Goal: Feedback & Contribution: Submit feedback/report problem

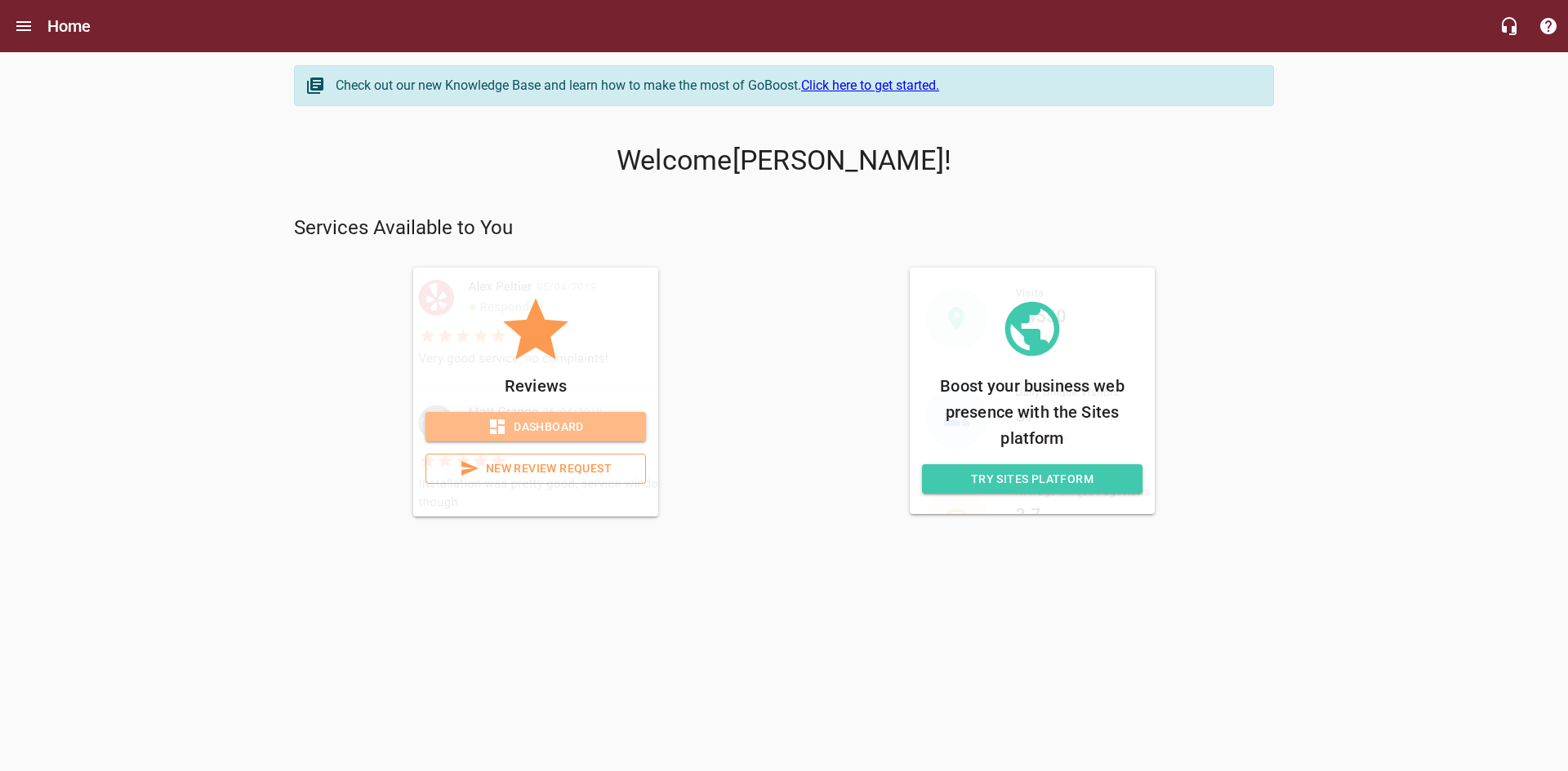
click at [536, 429] on span "Dashboard" at bounding box center [535, 427] width 195 height 21
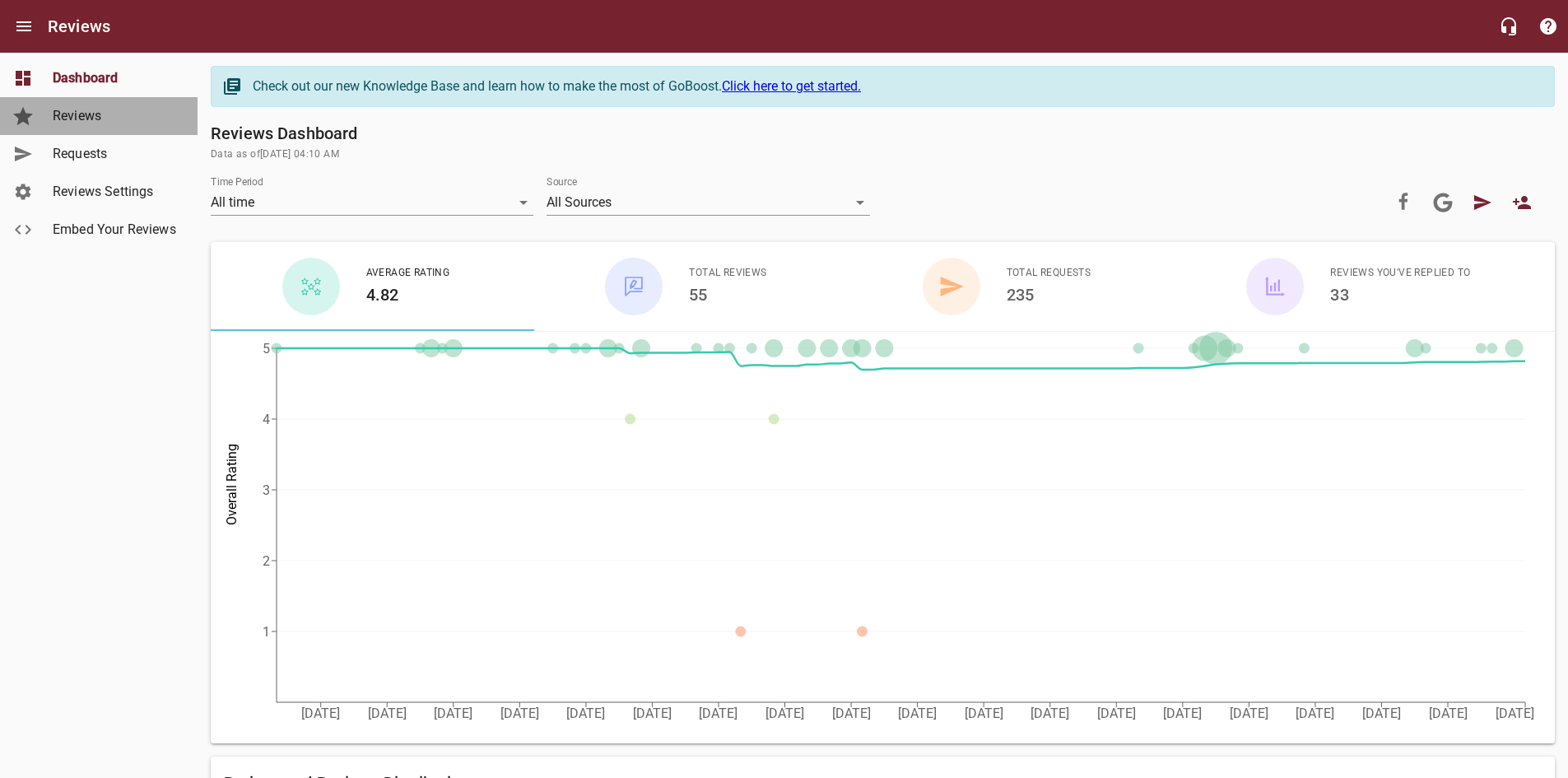
click at [85, 117] on span "Reviews" at bounding box center [115, 116] width 125 height 20
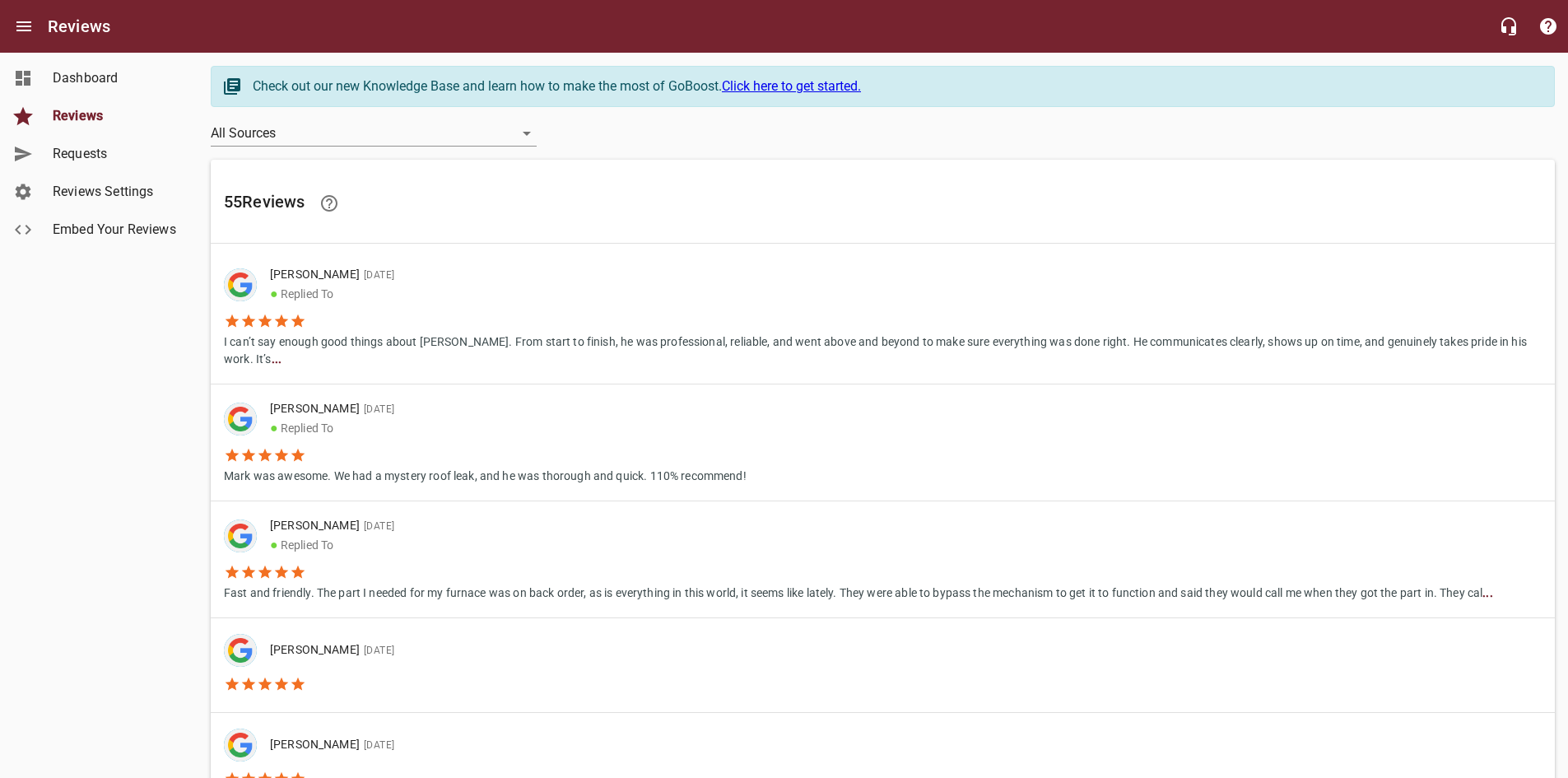
click at [93, 70] on span "Dashboard" at bounding box center [115, 78] width 125 height 20
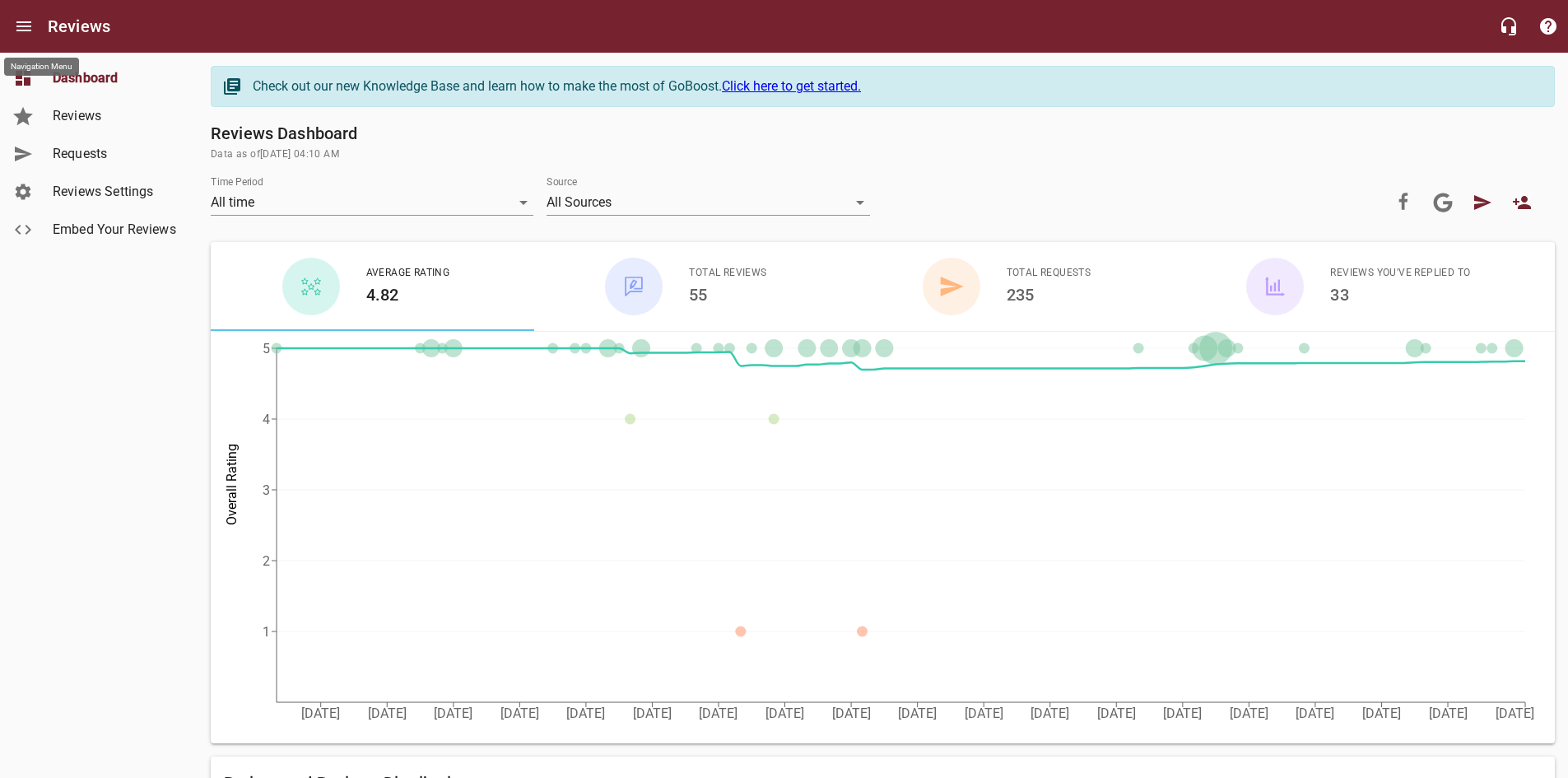
click at [25, 25] on icon "Open drawer" at bounding box center [24, 27] width 20 height 20
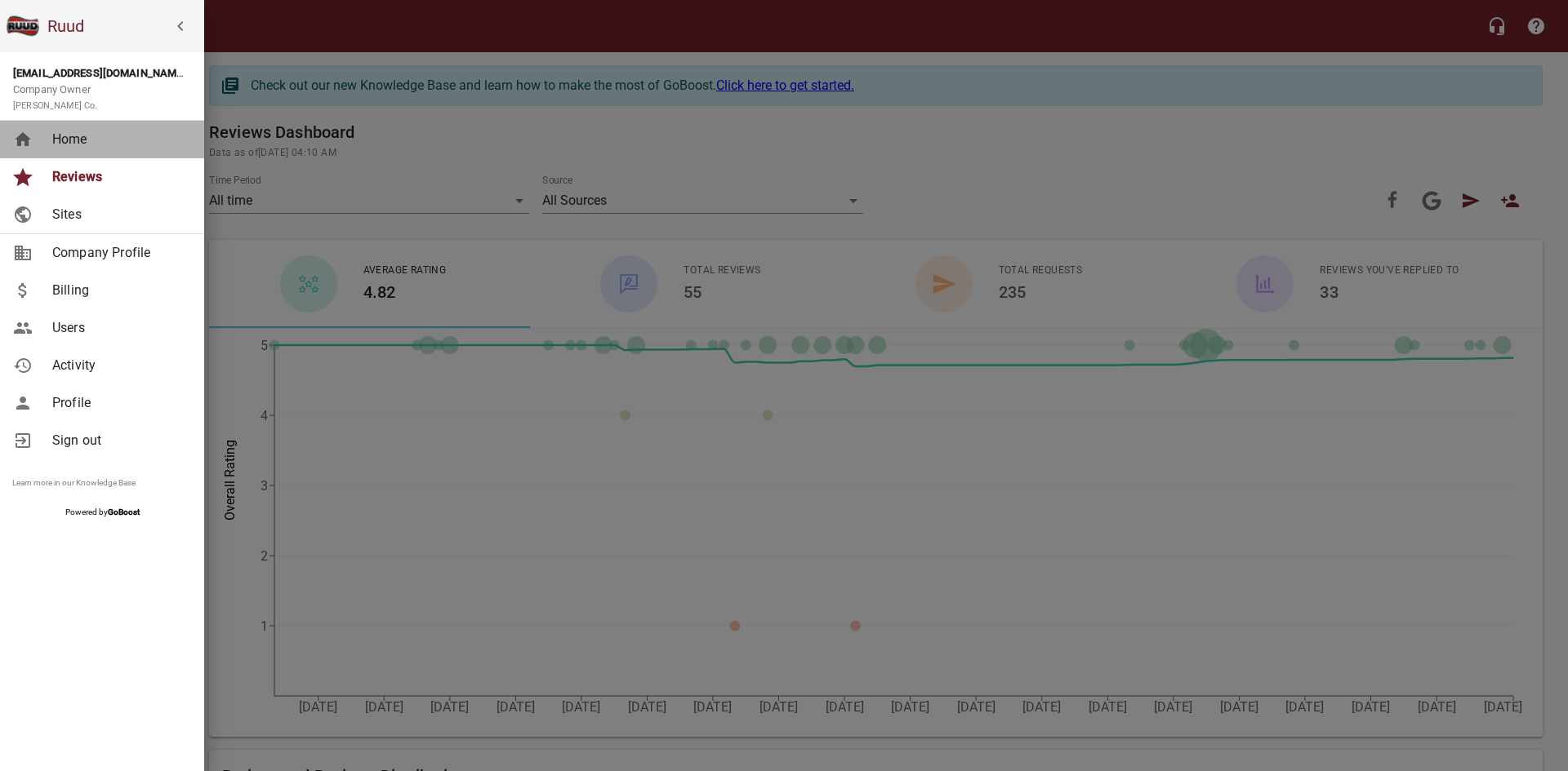
click at [65, 142] on span "Home" at bounding box center [118, 139] width 133 height 20
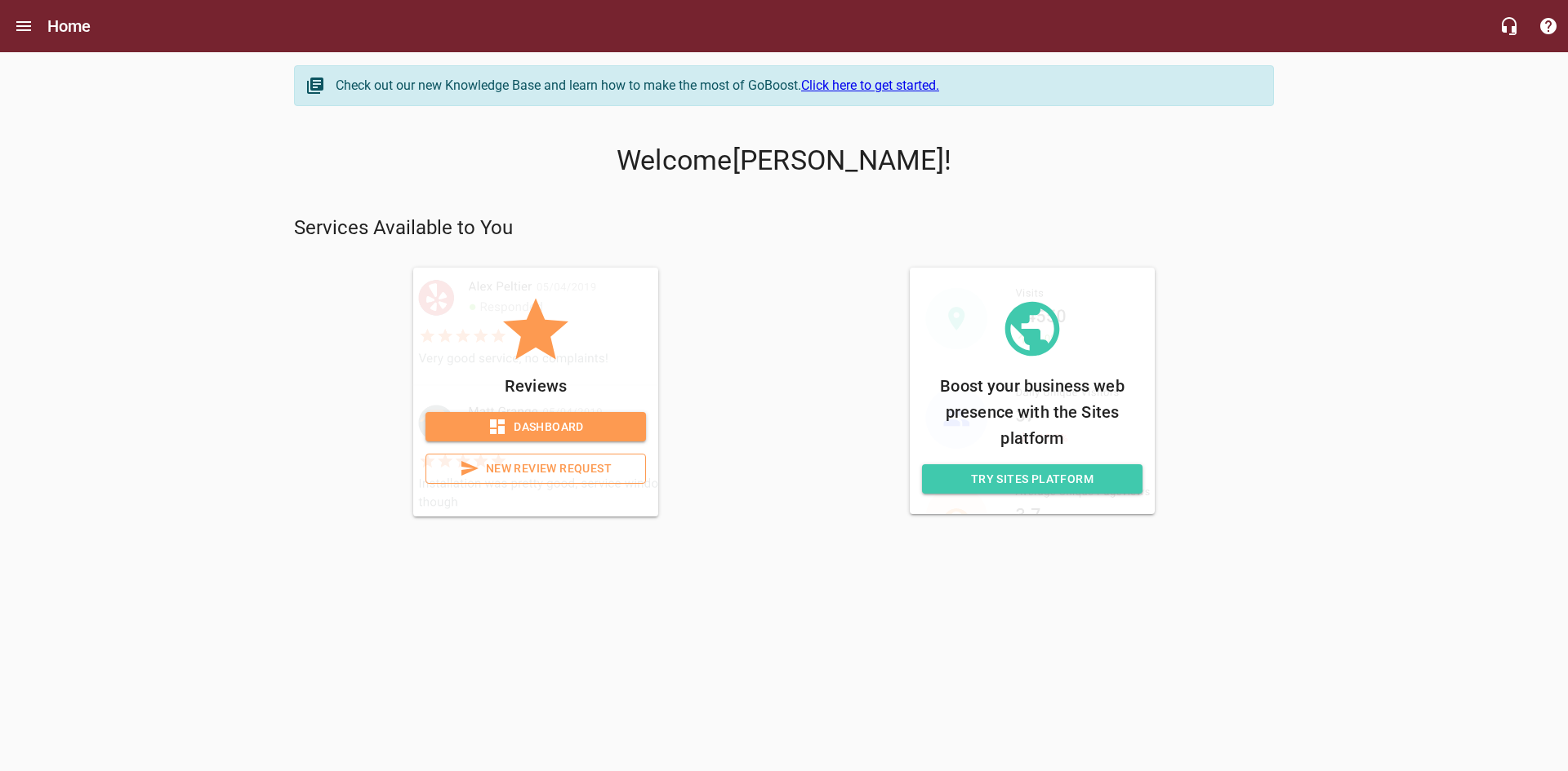
click at [532, 471] on span "New Review Request" at bounding box center [535, 468] width 193 height 21
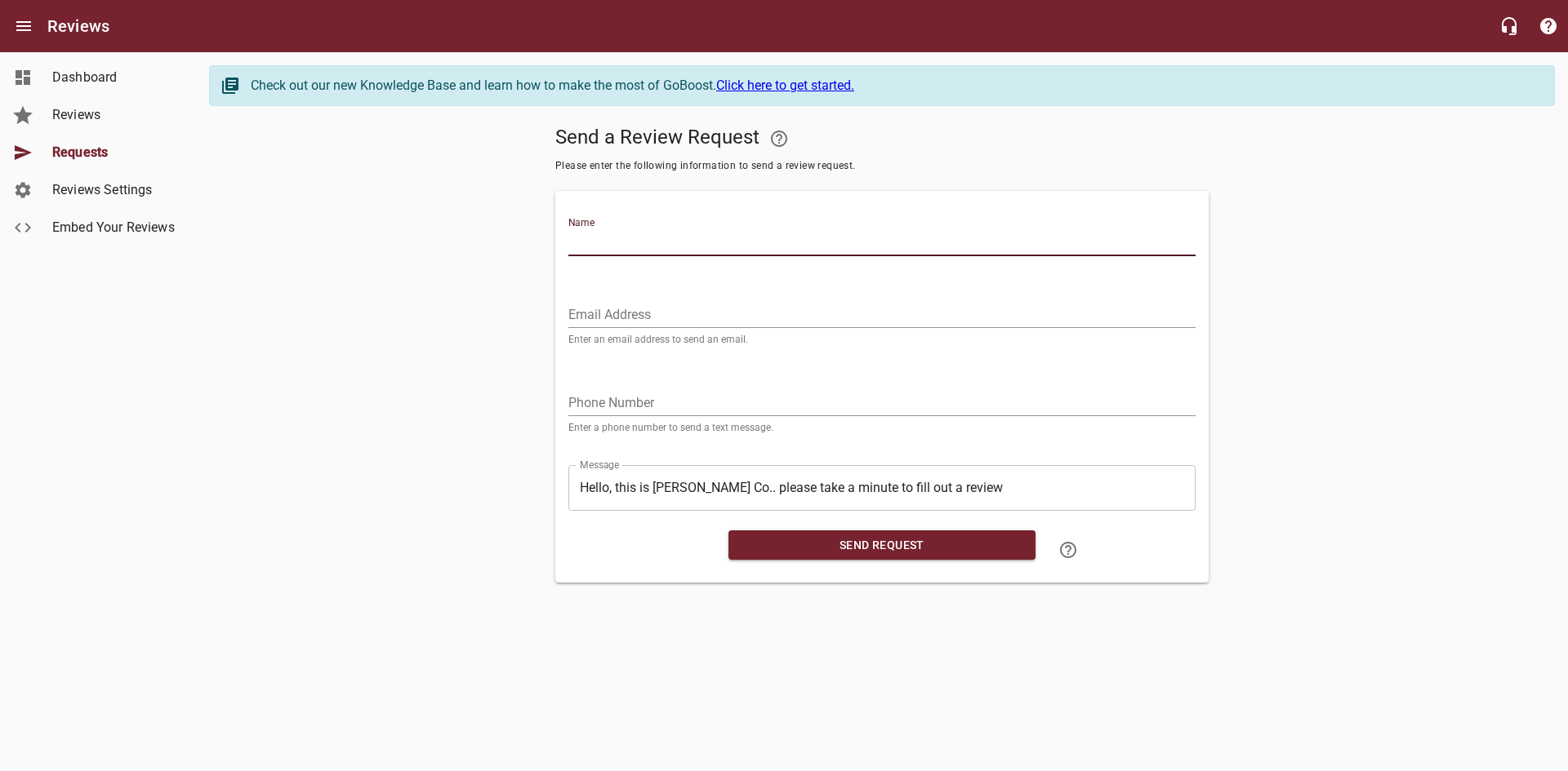
click at [689, 248] on input "Name" at bounding box center [881, 243] width 627 height 27
type input "[PERSON_NAME]"
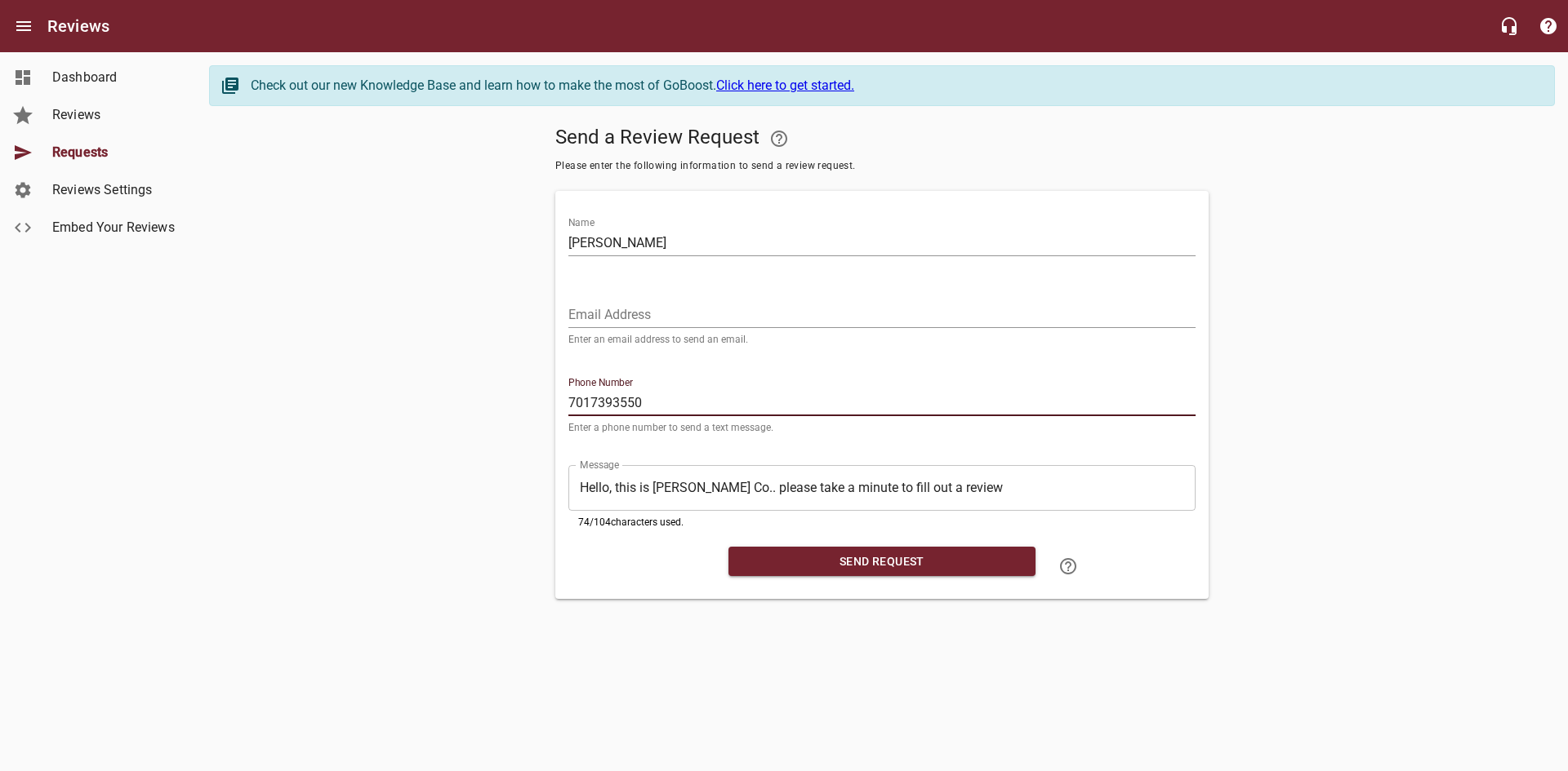
type input "7017393550"
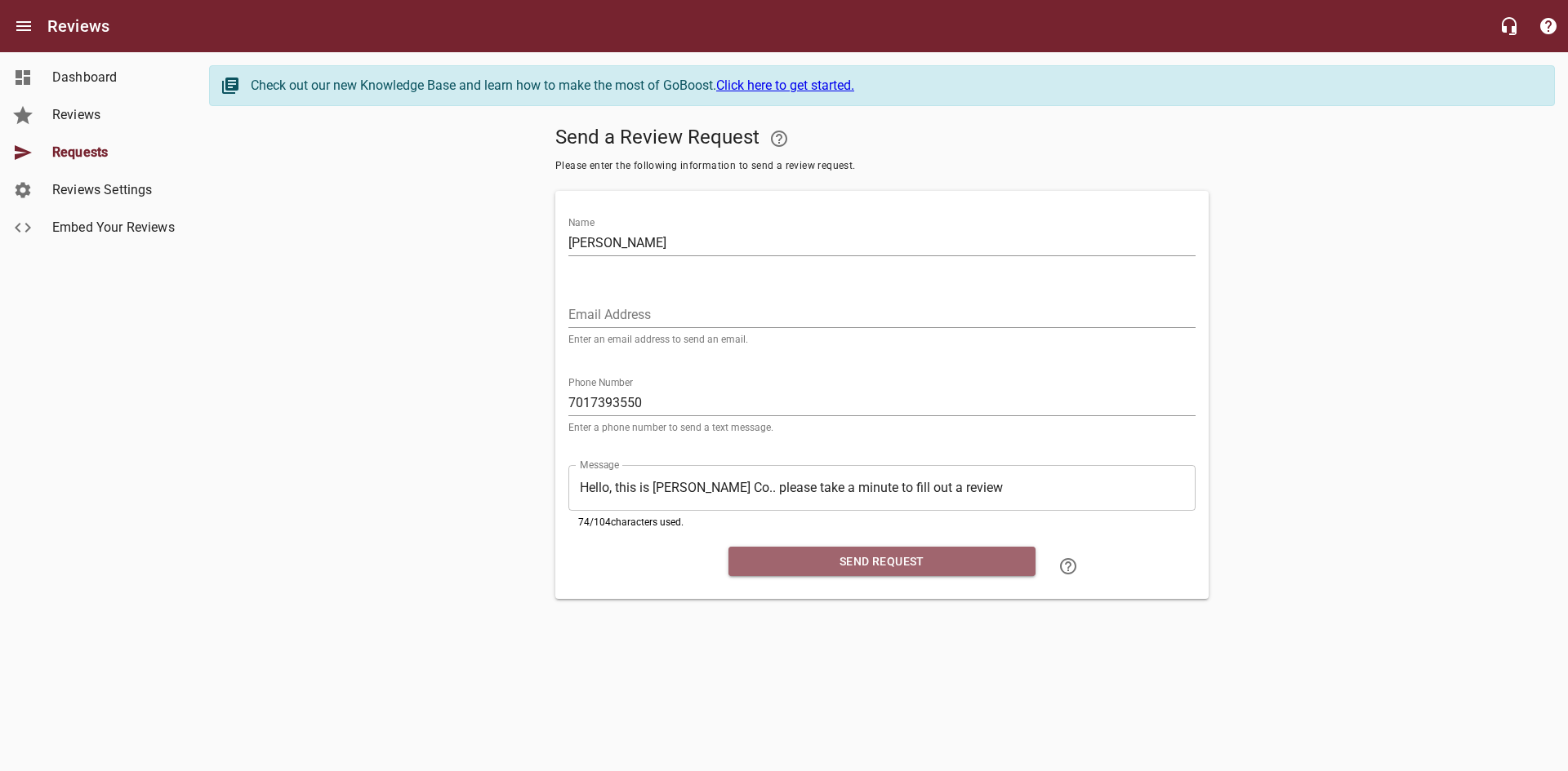
click at [863, 561] on span "Send Request" at bounding box center [882, 562] width 281 height 21
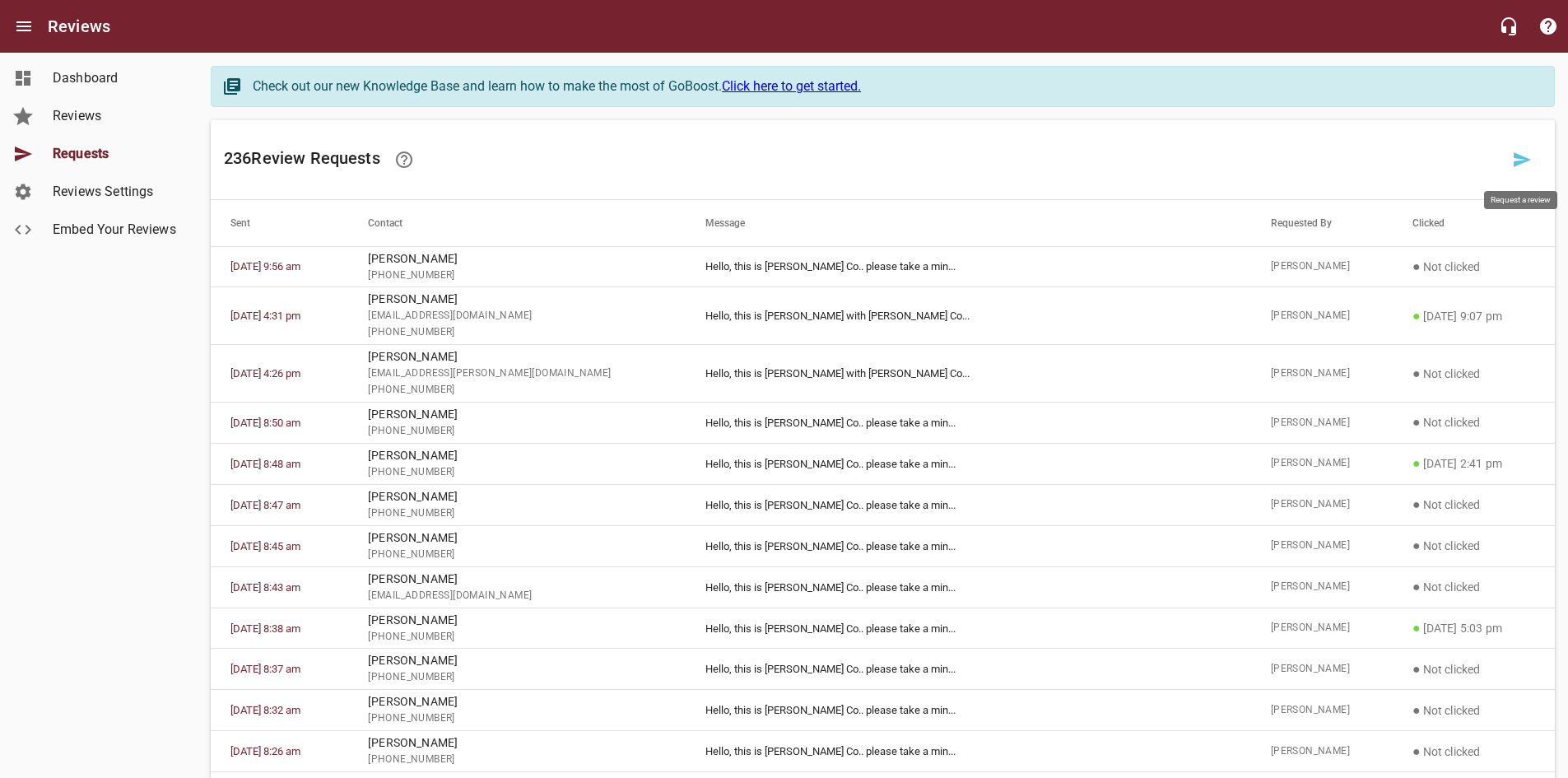
click at [1516, 158] on icon at bounding box center [1521, 160] width 17 height 15
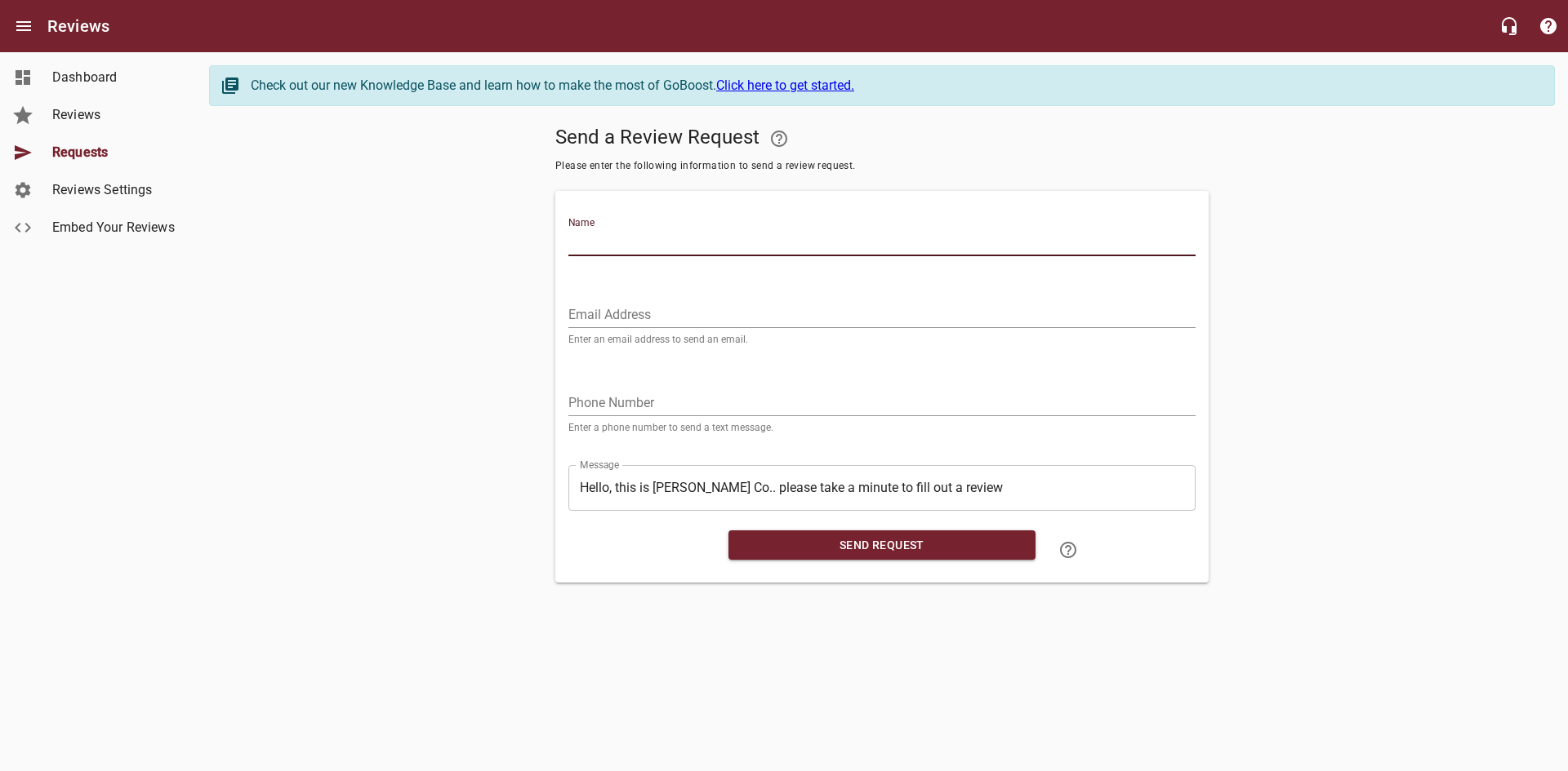
click at [761, 248] on input "Name" at bounding box center [881, 243] width 627 height 27
type input "[PERSON_NAME]"
click at [586, 399] on input "tel" at bounding box center [881, 403] width 627 height 27
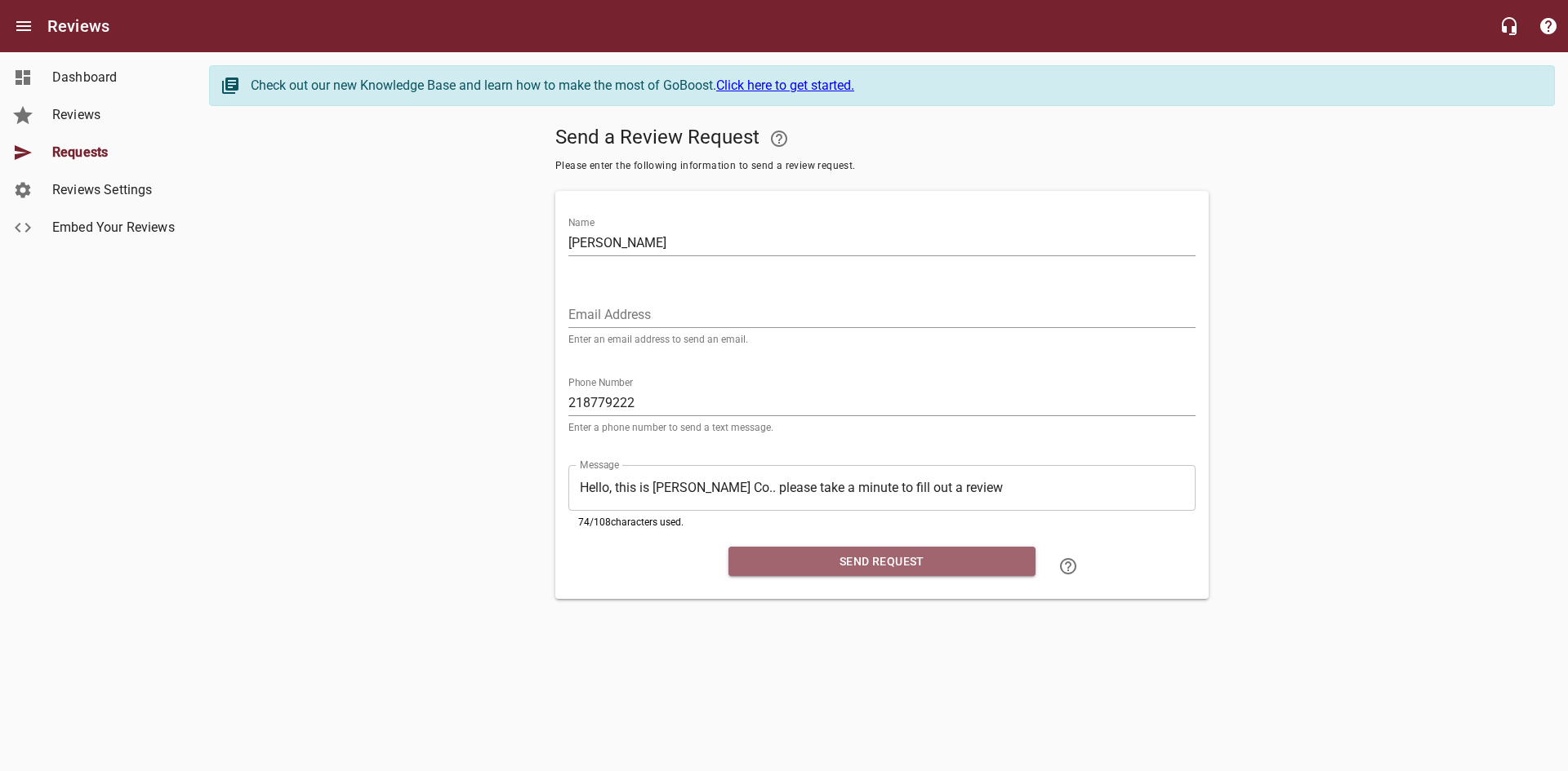
click at [907, 553] on span "Send Request" at bounding box center [882, 562] width 281 height 21
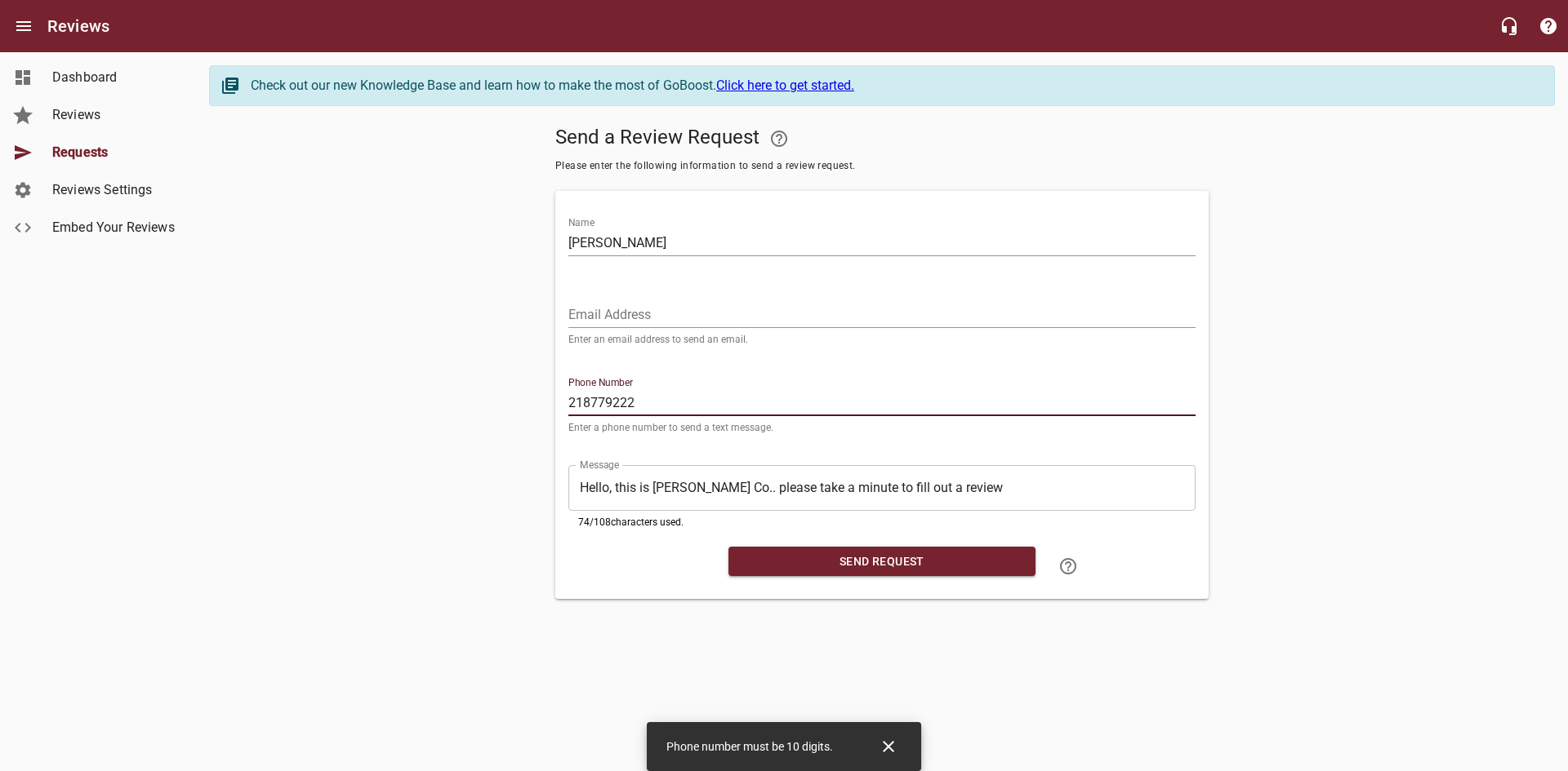
click at [676, 399] on input "218779222" at bounding box center [881, 403] width 627 height 27
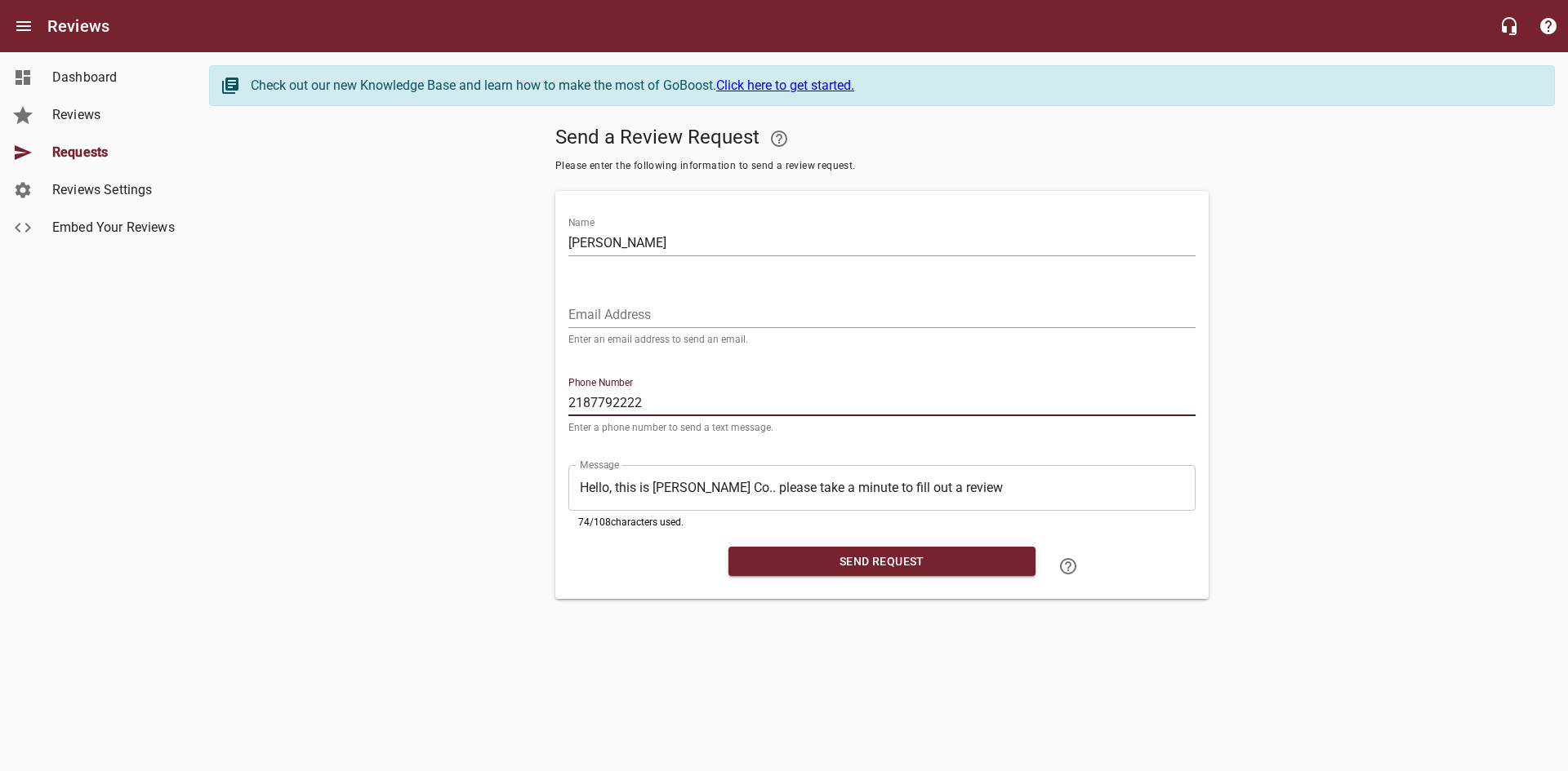
type input "2187792222"
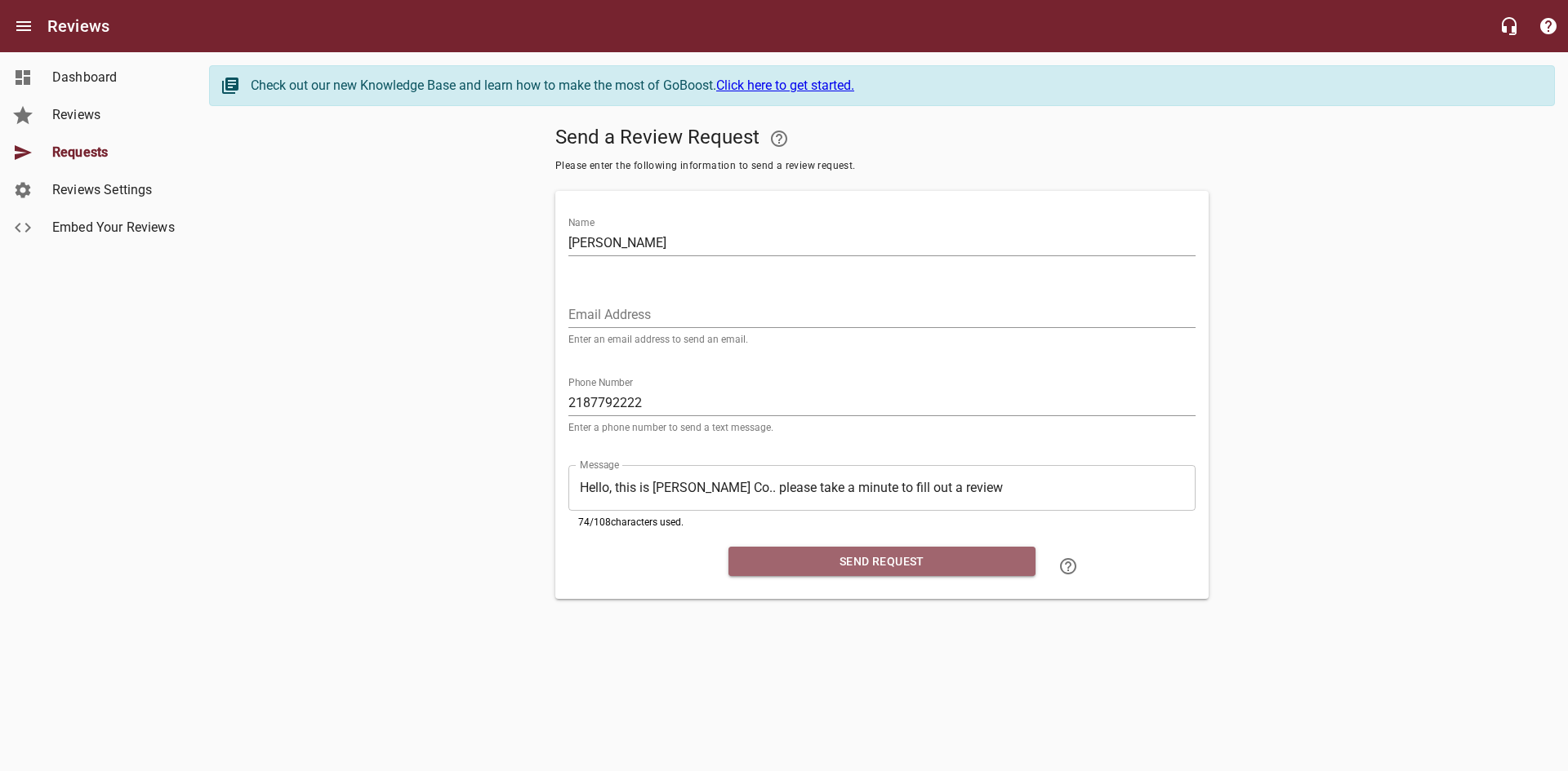
click at [876, 559] on span "Send Request" at bounding box center [882, 562] width 281 height 21
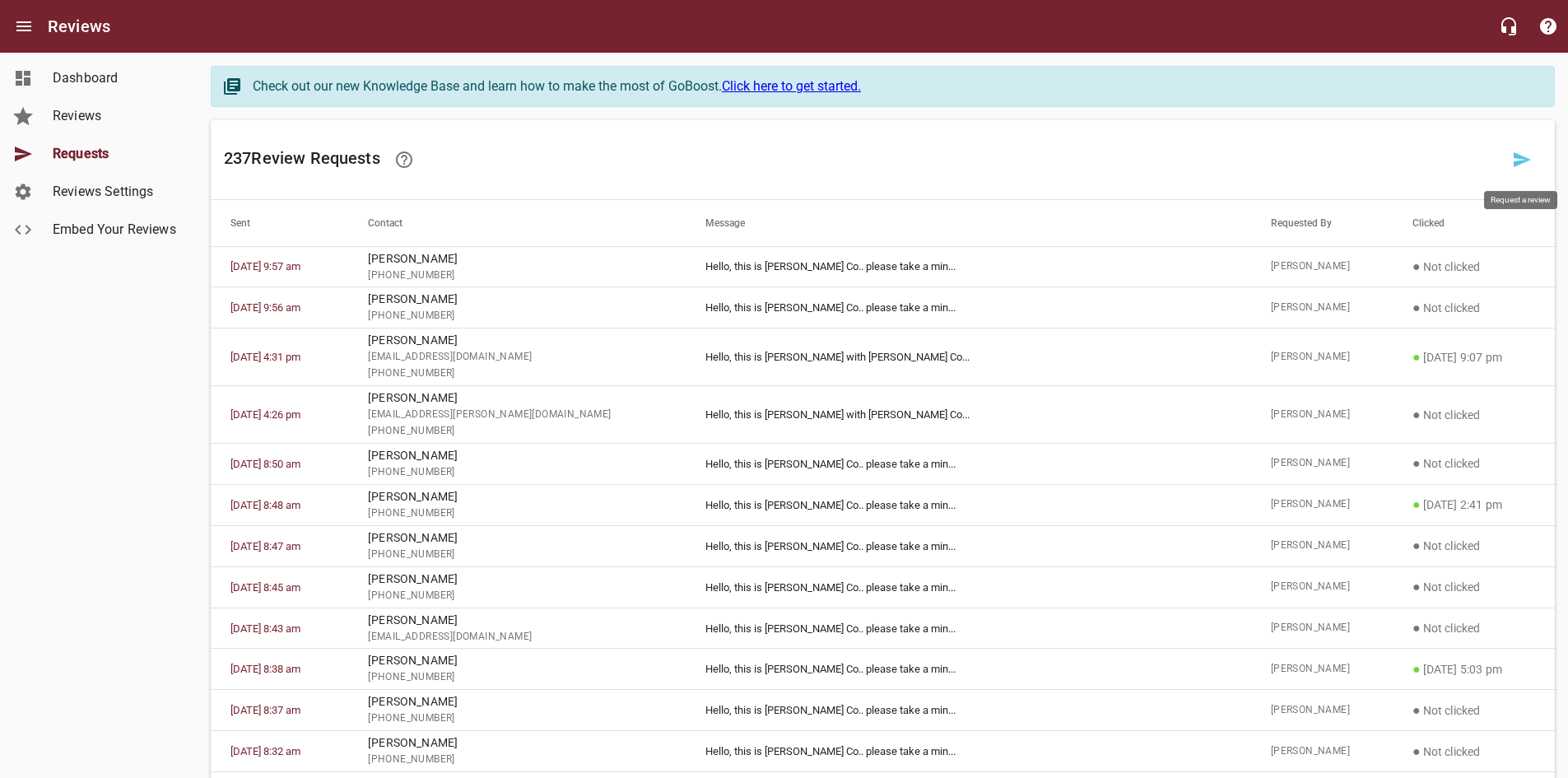
click at [1523, 154] on icon at bounding box center [1522, 160] width 20 height 20
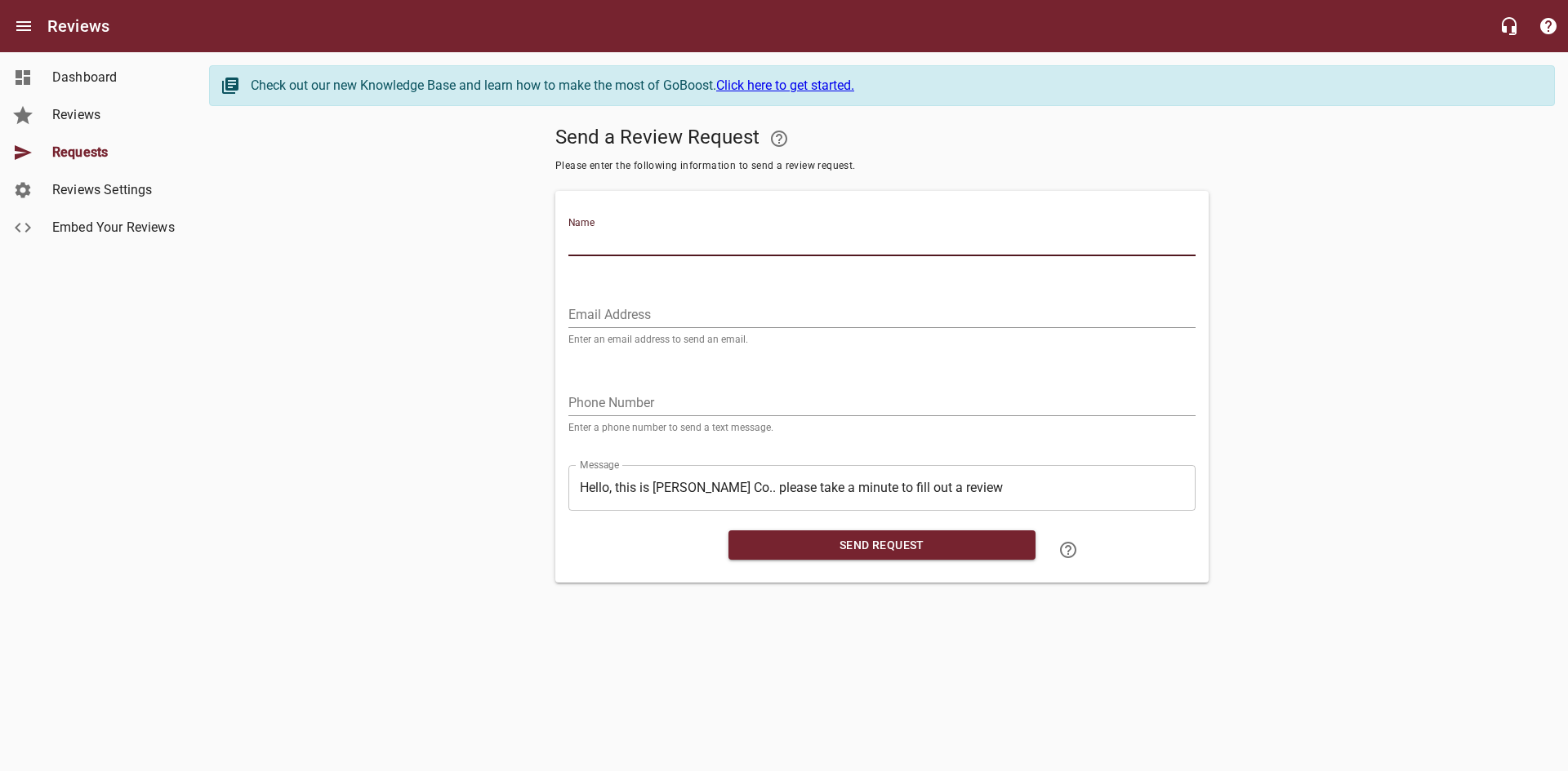
click at [677, 238] on input "Name" at bounding box center [881, 243] width 627 height 27
type input "[PERSON_NAME] & [PERSON_NAME]"
click at [637, 407] on input "tel" at bounding box center [881, 403] width 627 height 27
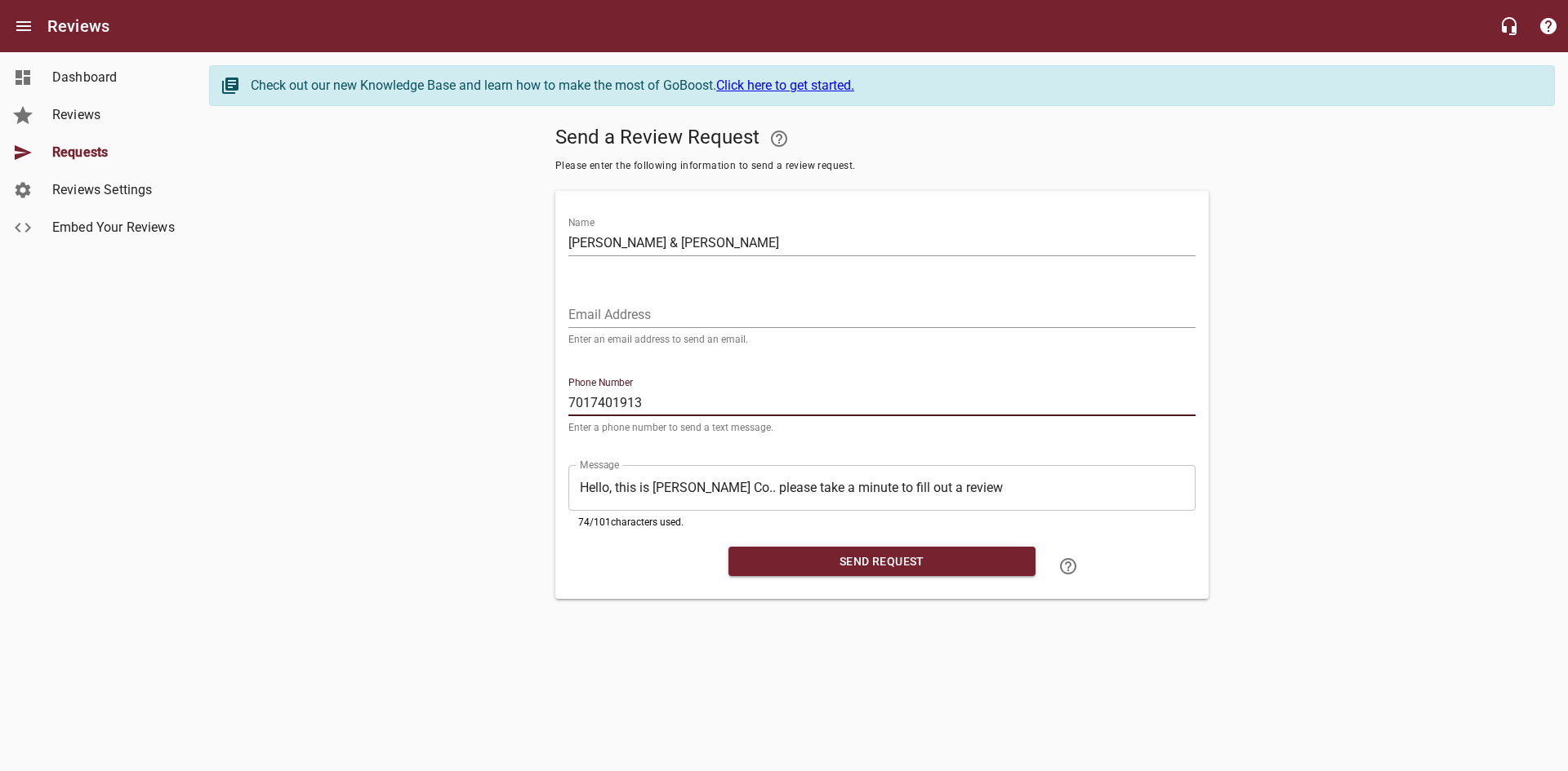
type input "7017401913"
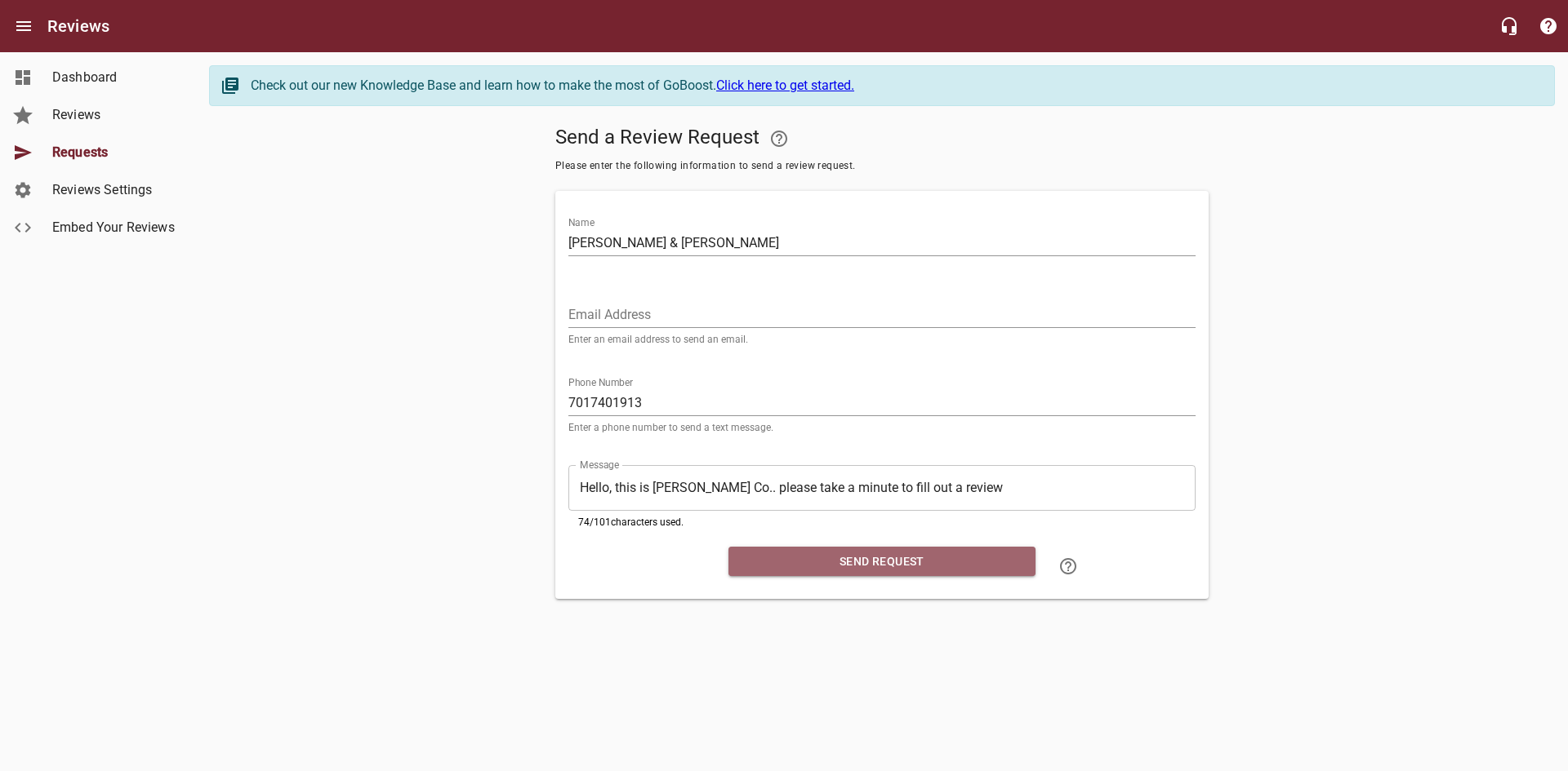
click at [868, 559] on span "Send Request" at bounding box center [882, 562] width 281 height 21
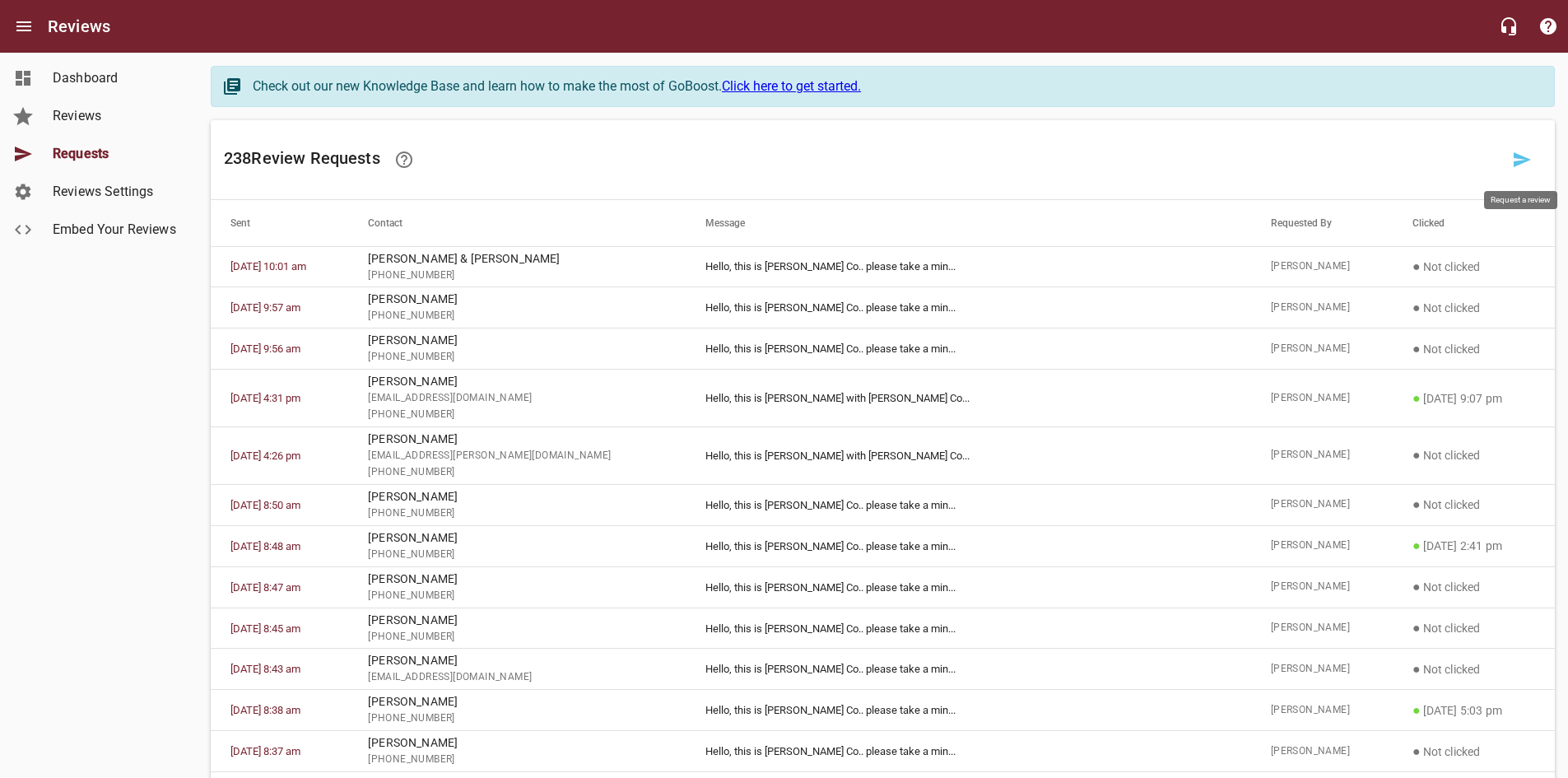
click at [1522, 167] on icon at bounding box center [1522, 160] width 20 height 20
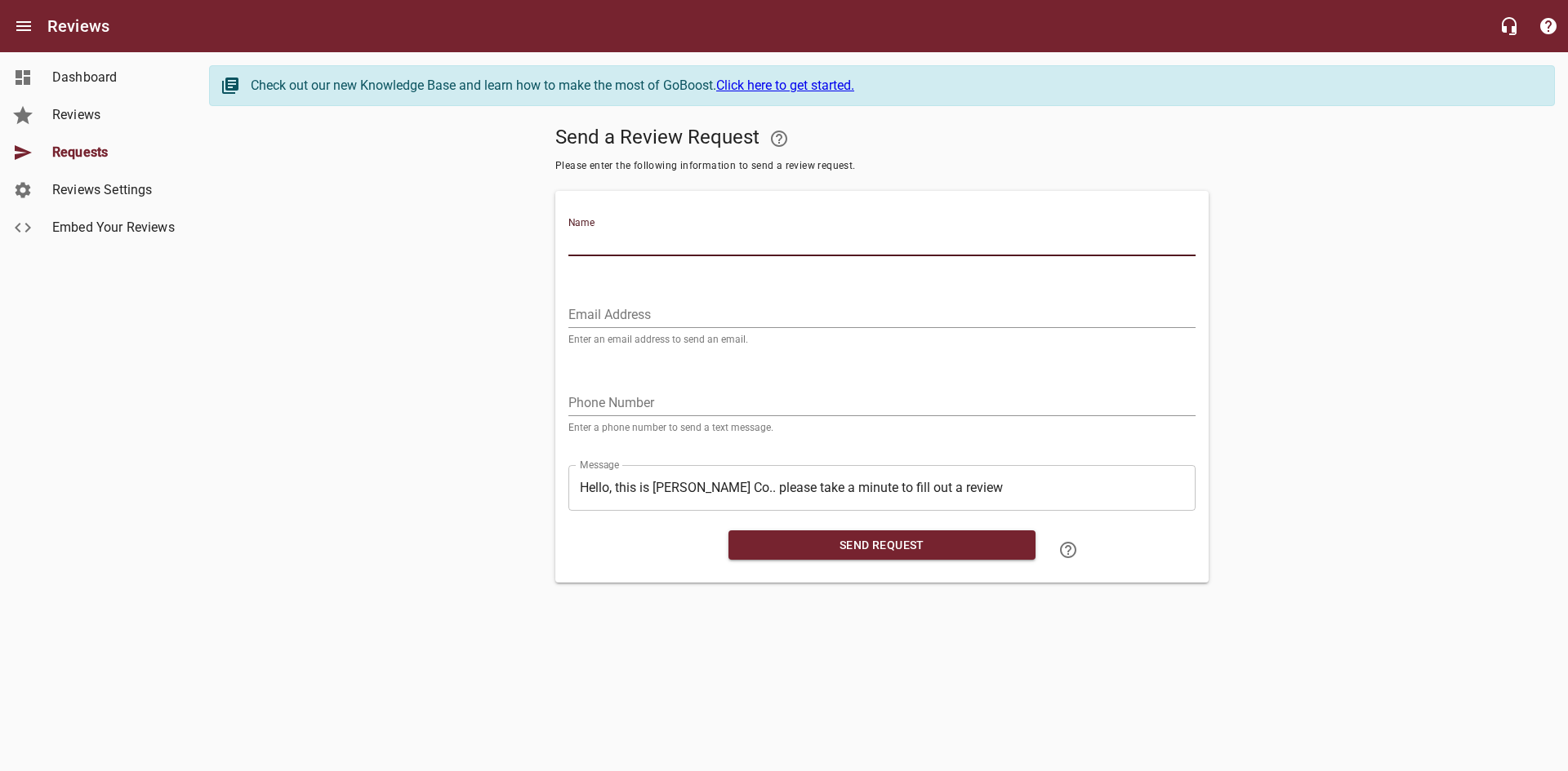
click at [721, 240] on input "Name" at bounding box center [881, 243] width 627 height 27
type input "[PERSON_NAME] & [PERSON_NAME]"
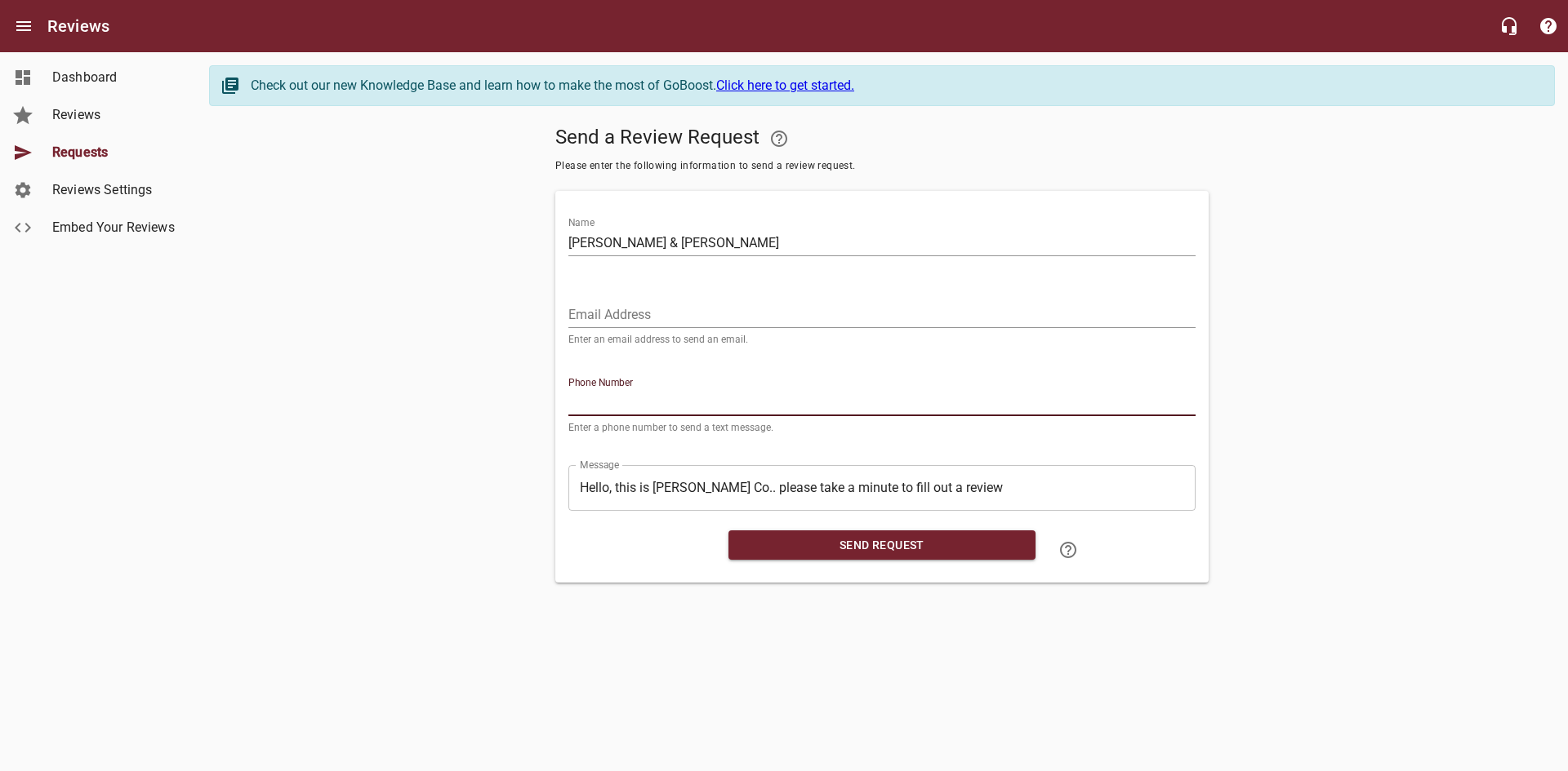
click at [679, 400] on input "tel" at bounding box center [881, 403] width 627 height 27
click at [667, 402] on input "tel" at bounding box center [881, 403] width 627 height 27
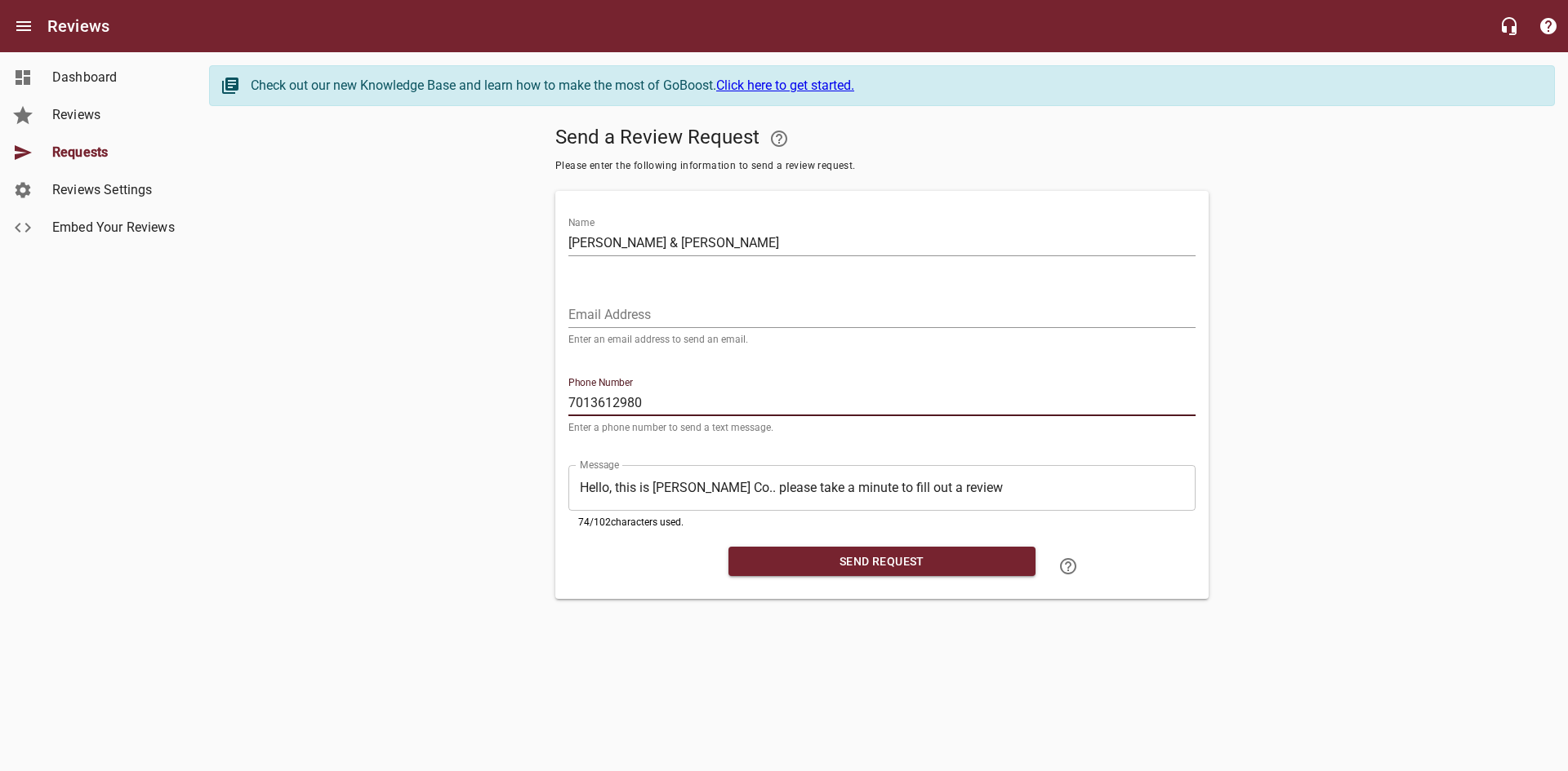
type input "7013612980"
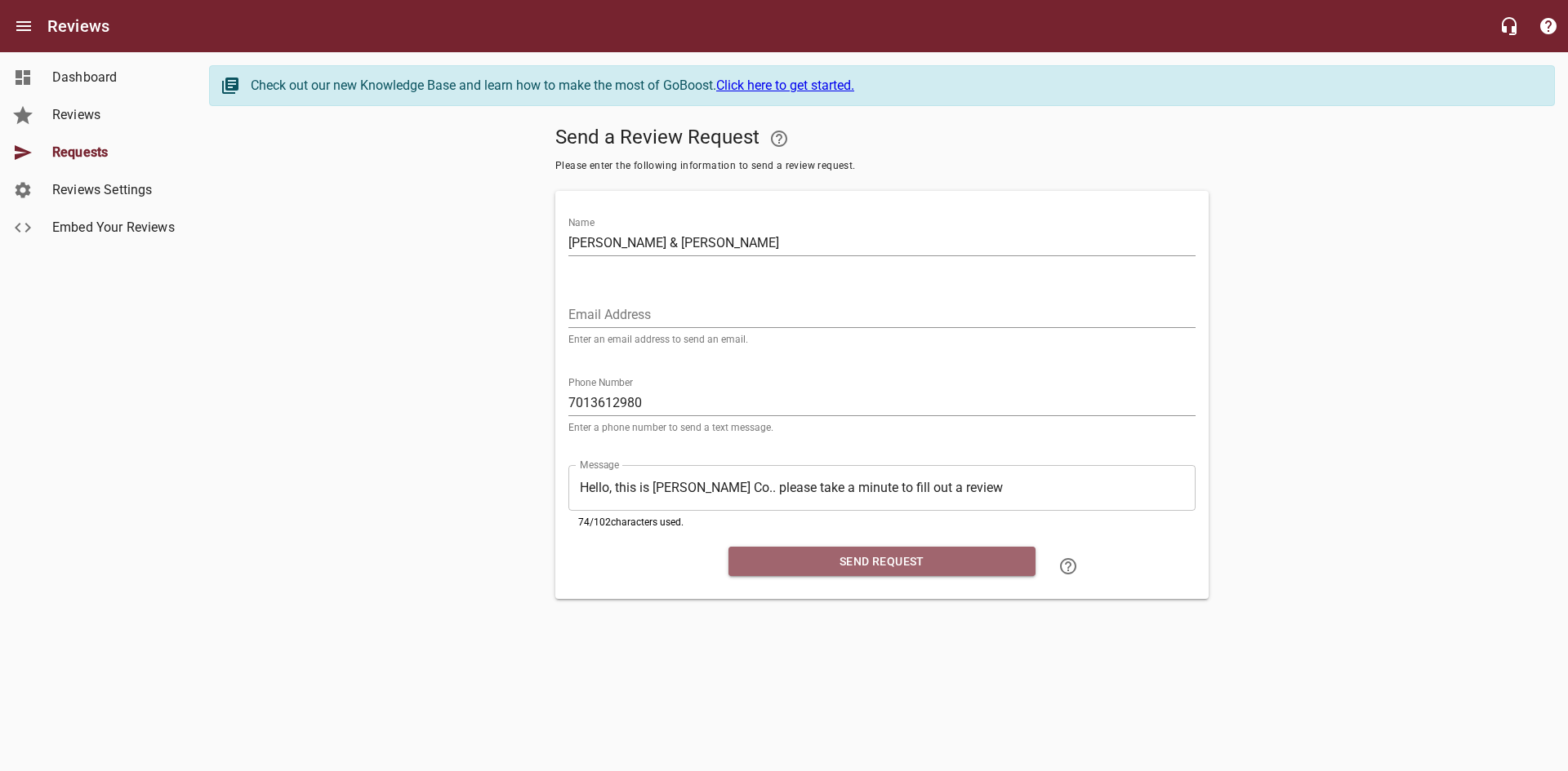
click at [940, 553] on span "Send Request" at bounding box center [882, 562] width 281 height 21
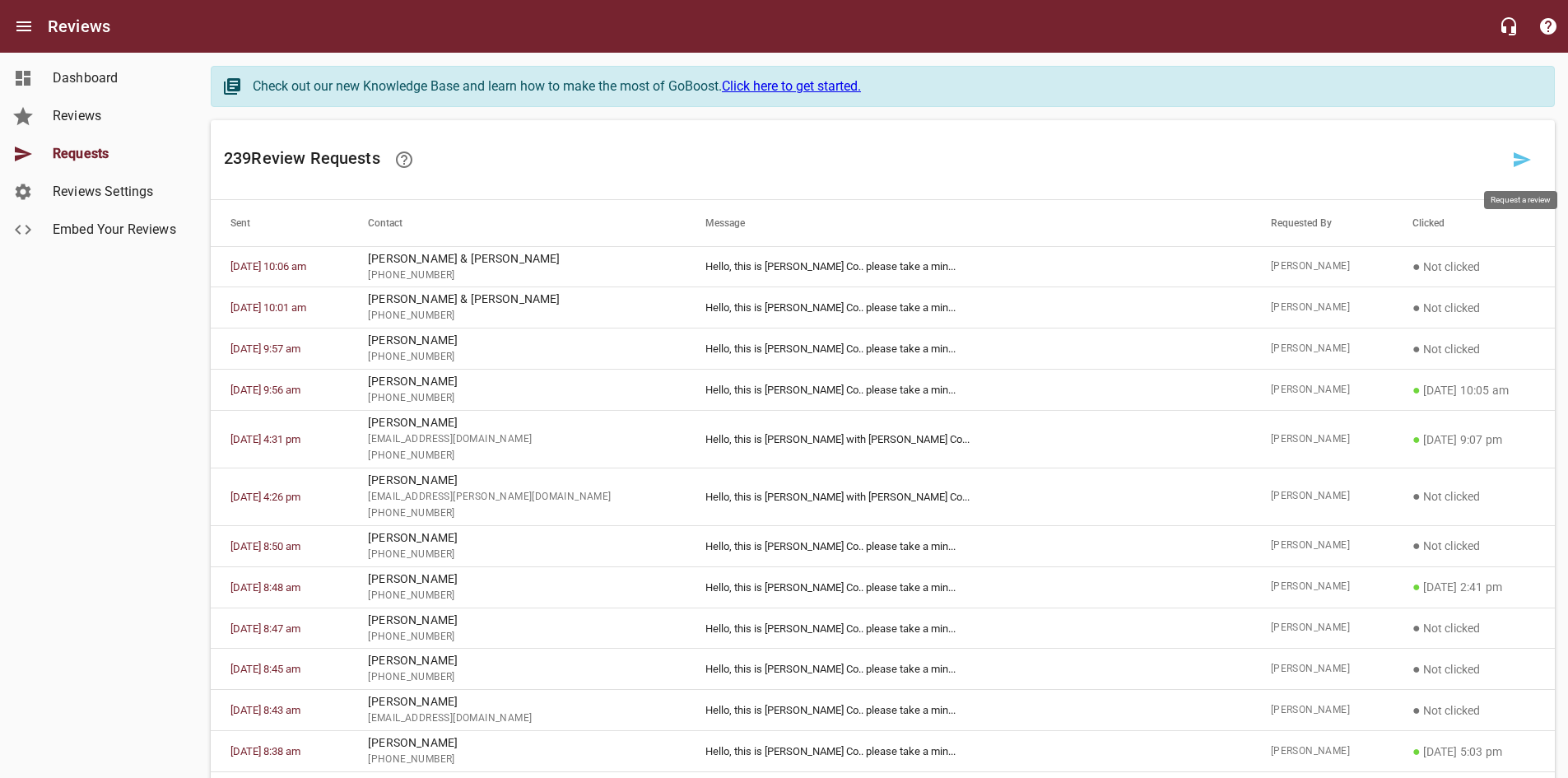
click at [1515, 156] on icon at bounding box center [1521, 160] width 17 height 15
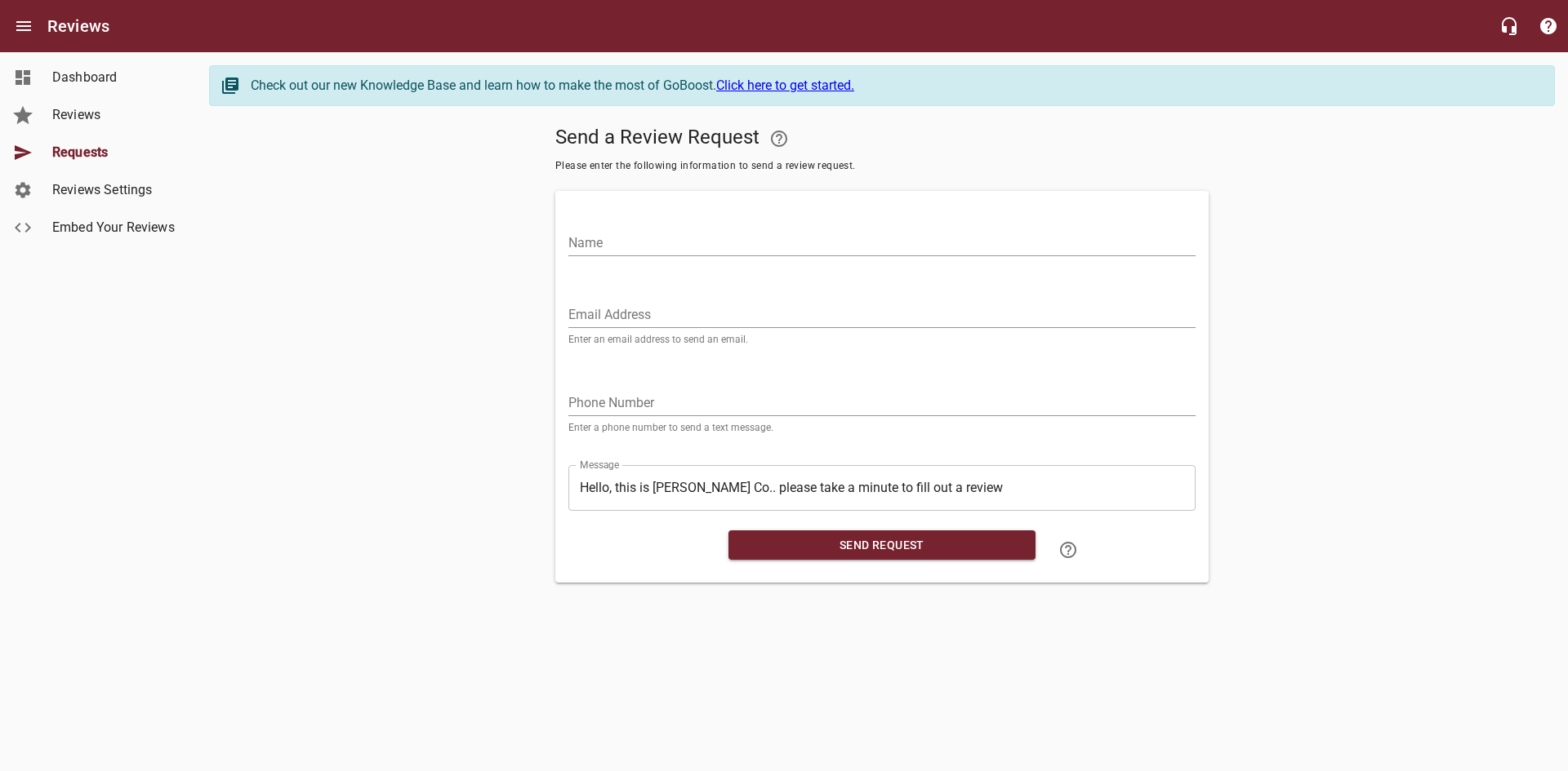
click at [747, 246] on input "Name" at bounding box center [881, 243] width 627 height 27
type input "[PERSON_NAME]"
click at [614, 407] on input "tel" at bounding box center [881, 403] width 627 height 27
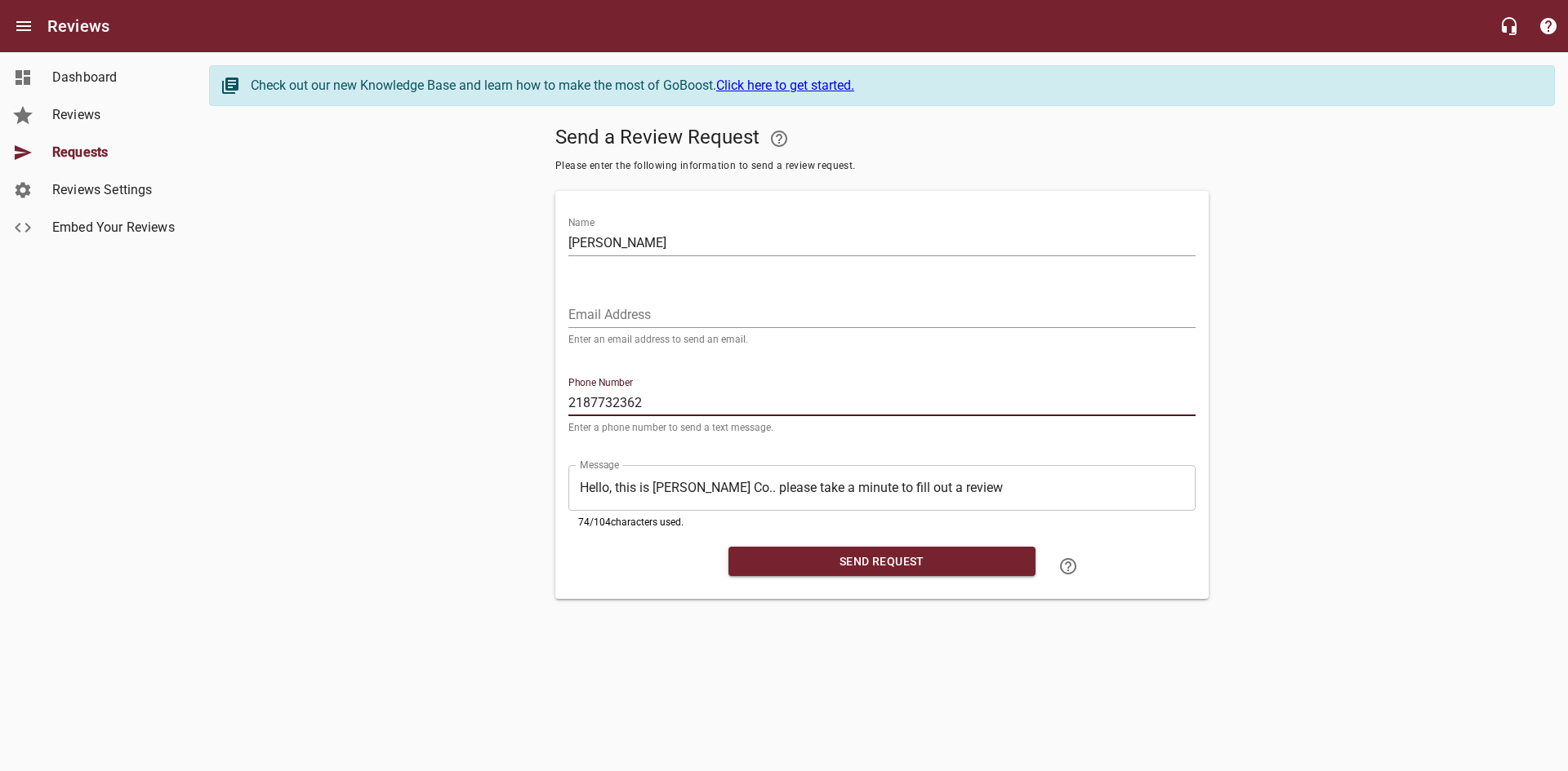
type input "2187732362"
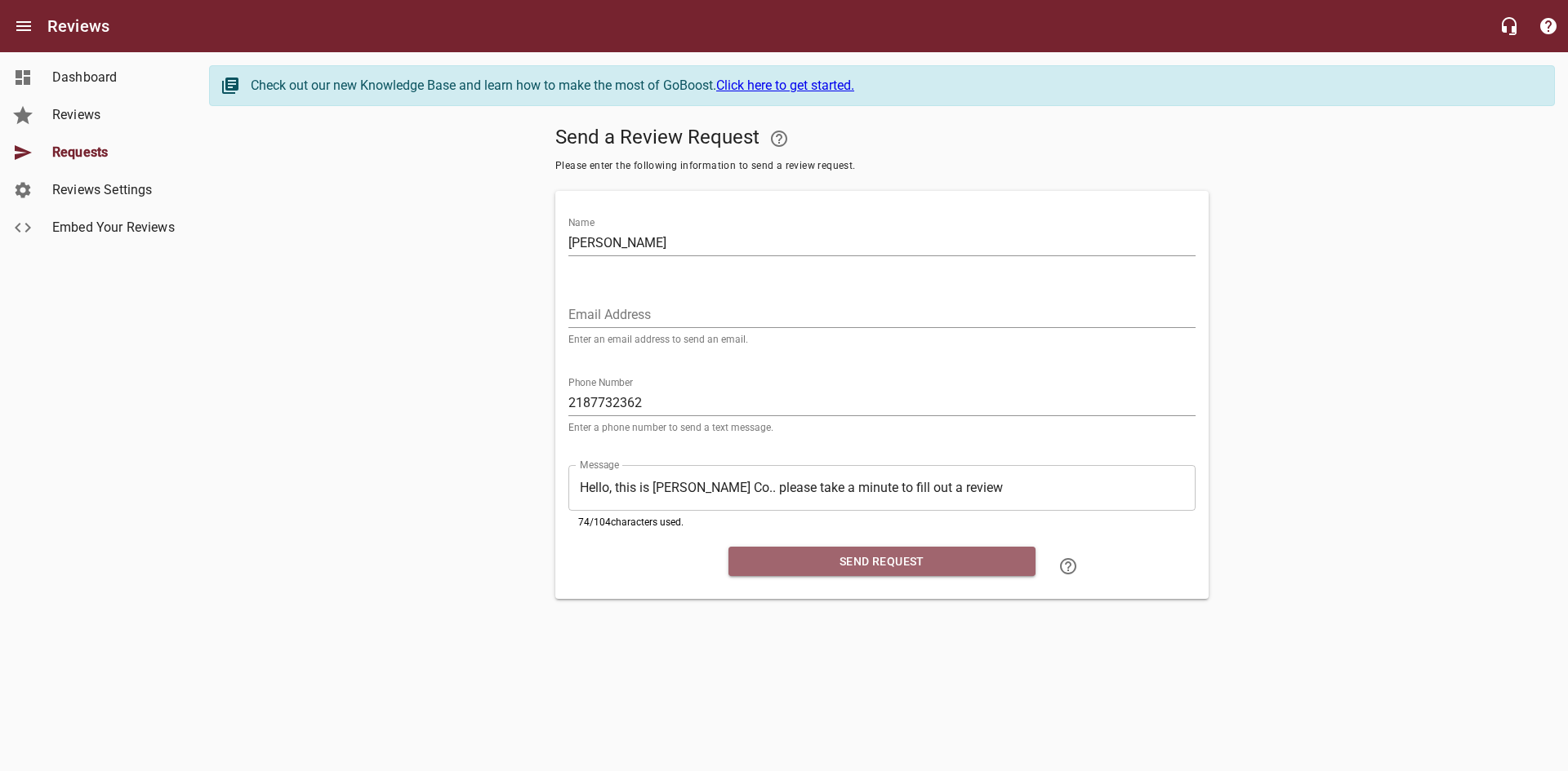
click at [788, 553] on span "Send Request" at bounding box center [882, 562] width 281 height 21
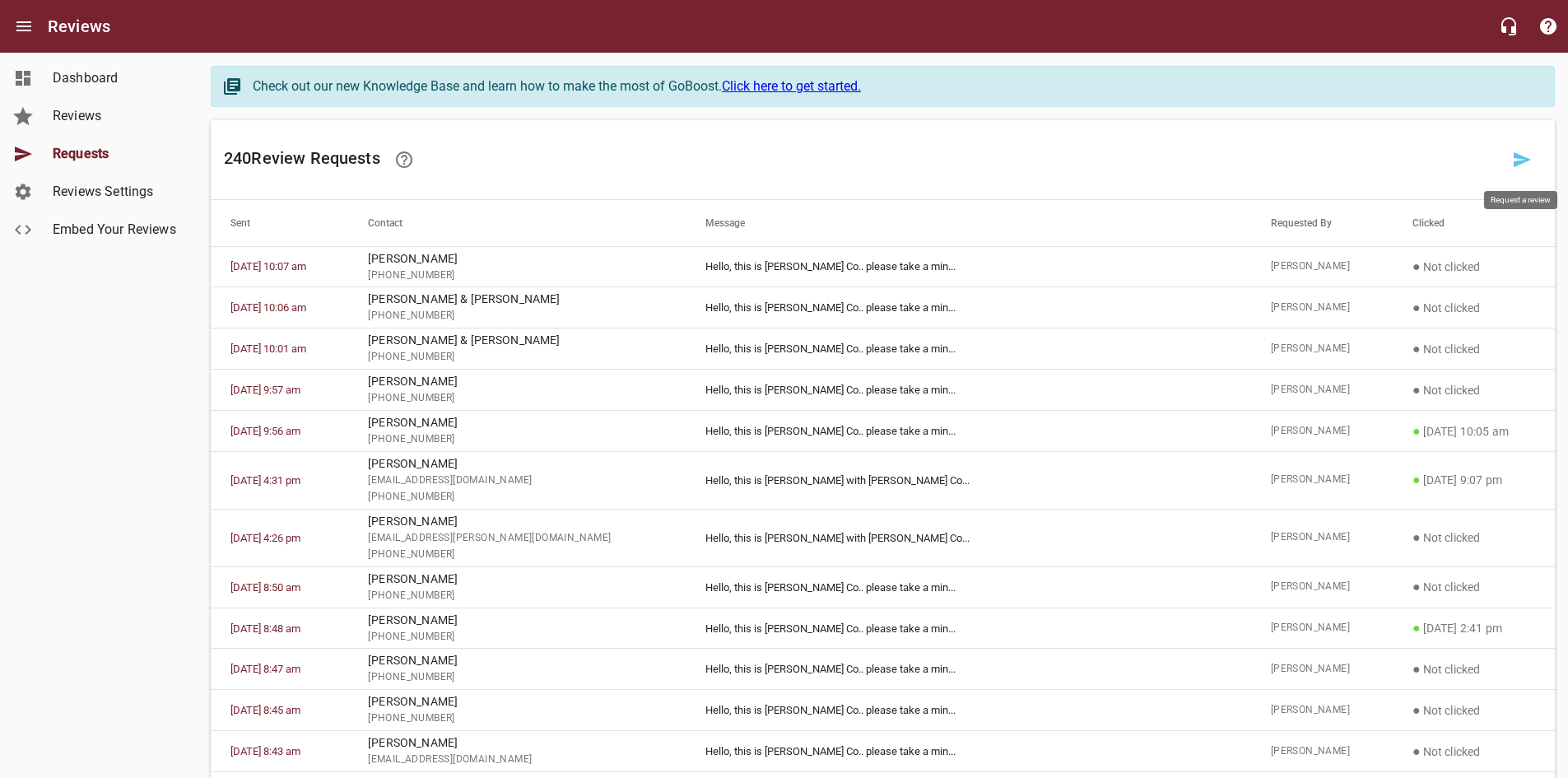
click at [1528, 160] on icon at bounding box center [1521, 160] width 17 height 15
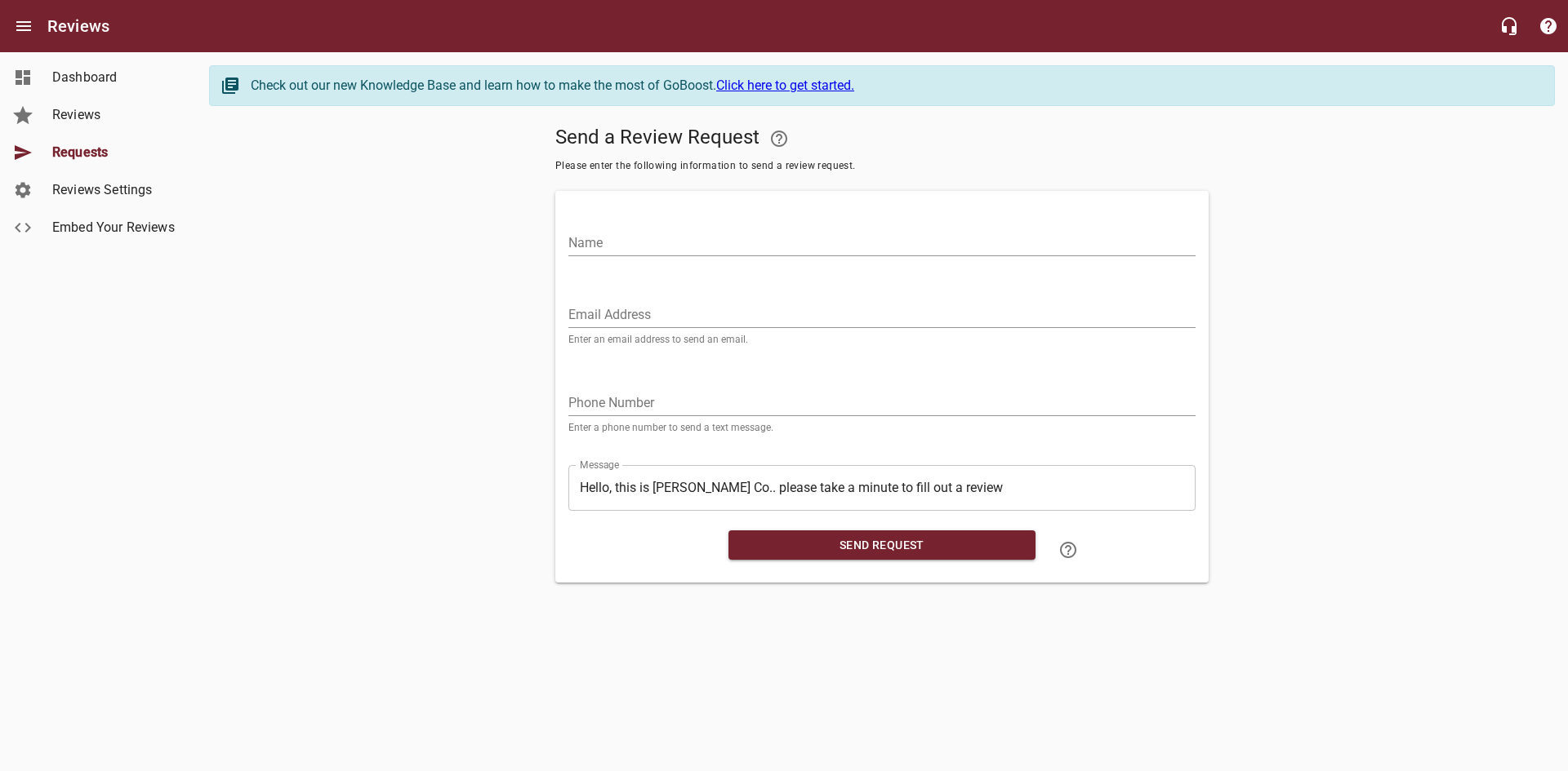
click at [858, 240] on input "Name" at bounding box center [881, 243] width 627 height 27
type input "[PERSON_NAME]"
click at [669, 402] on input "tel" at bounding box center [881, 403] width 627 height 27
click at [629, 409] on input "tel" at bounding box center [881, 403] width 627 height 27
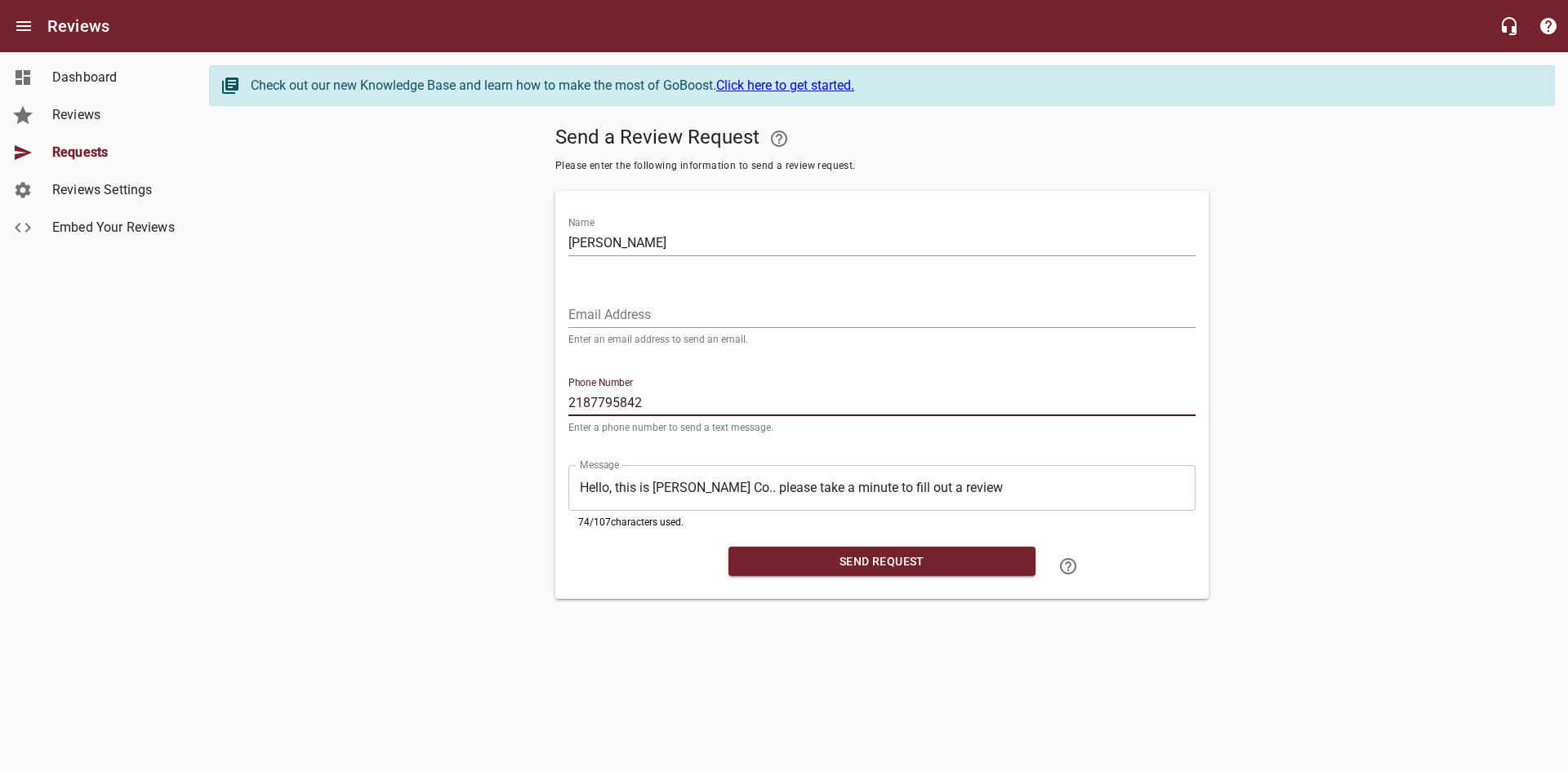
type input "2187795842"
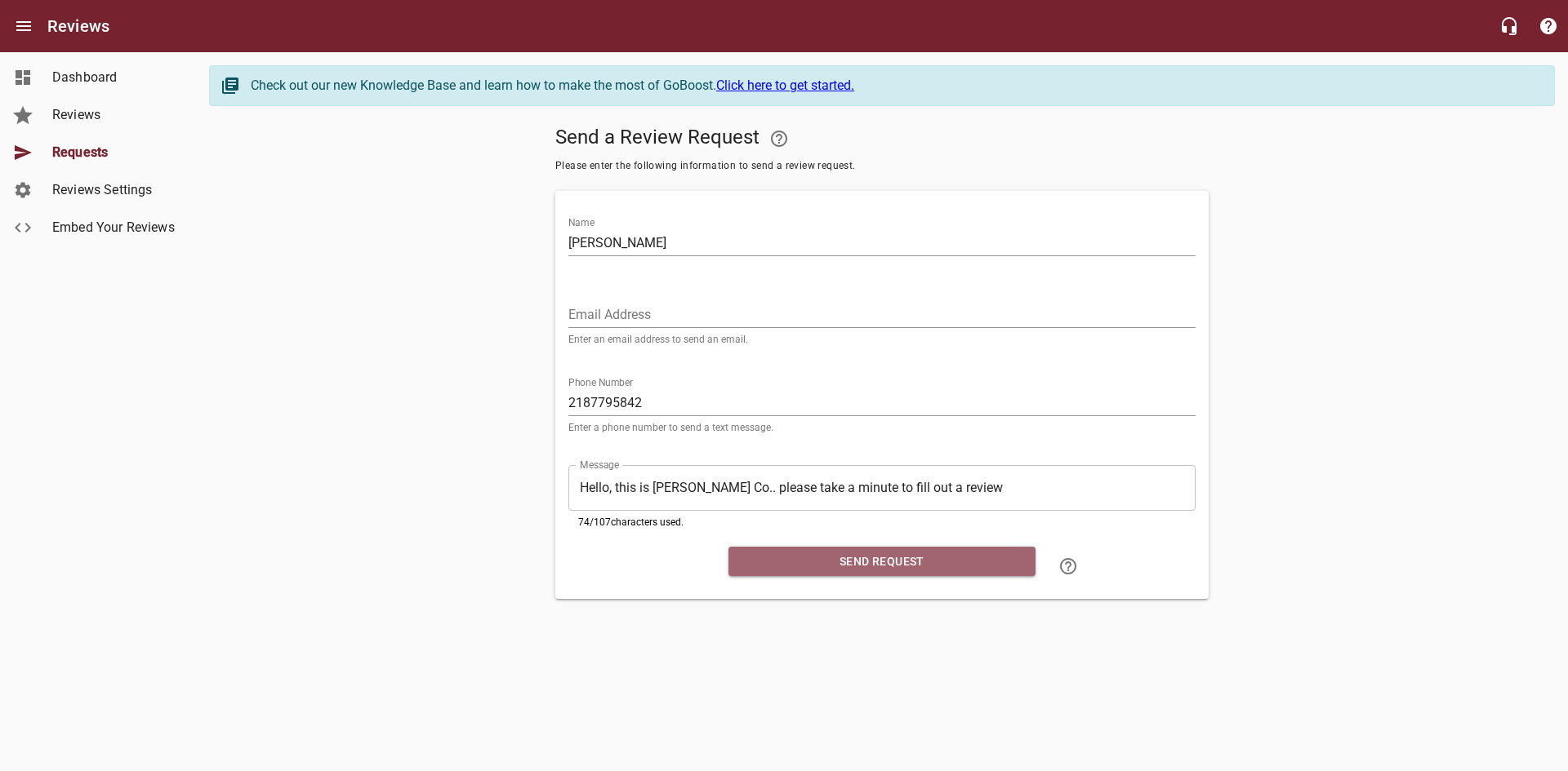
click at [838, 563] on span "Send Request" at bounding box center [882, 562] width 281 height 21
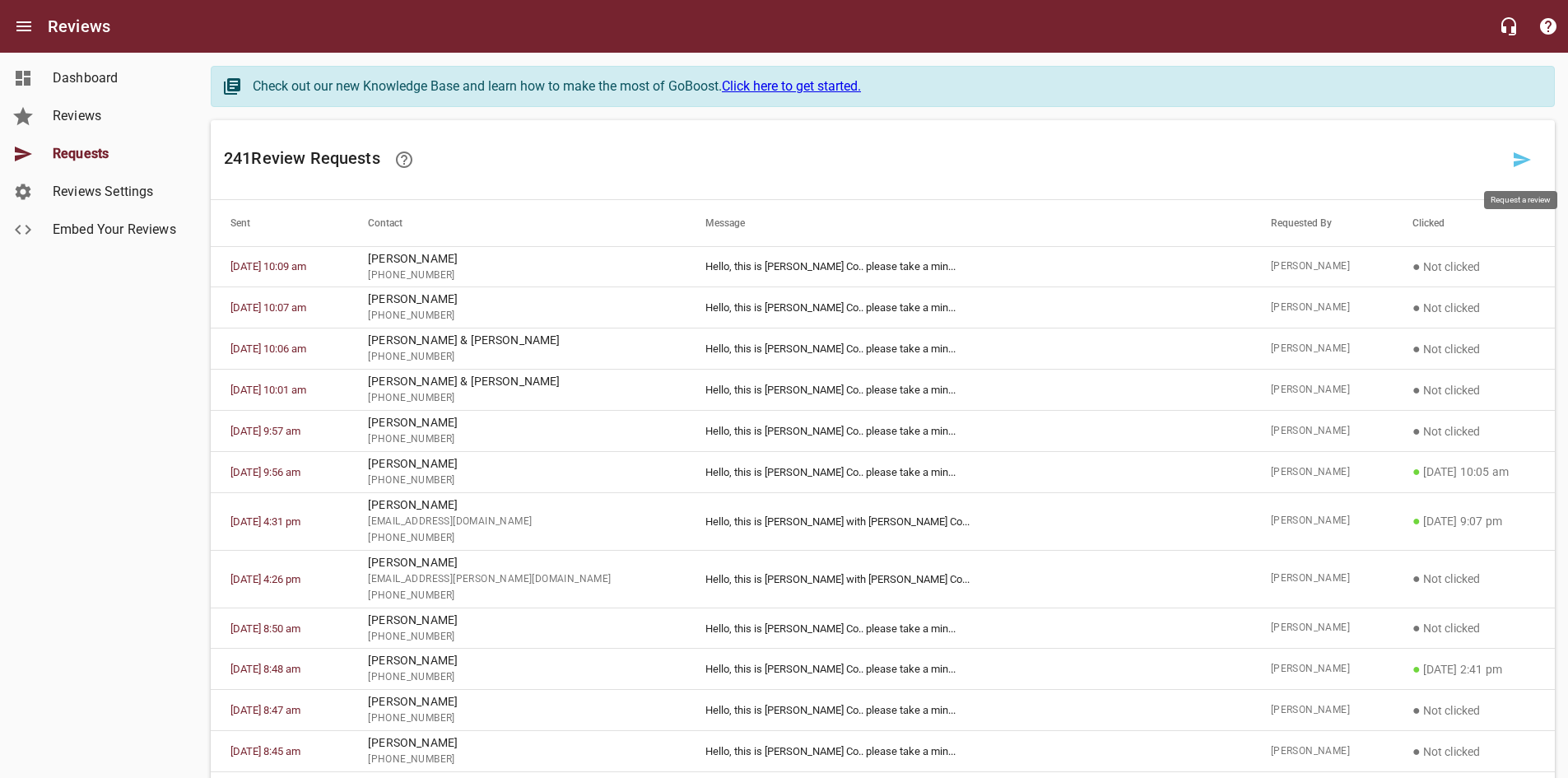
click at [1520, 163] on icon at bounding box center [1521, 160] width 17 height 15
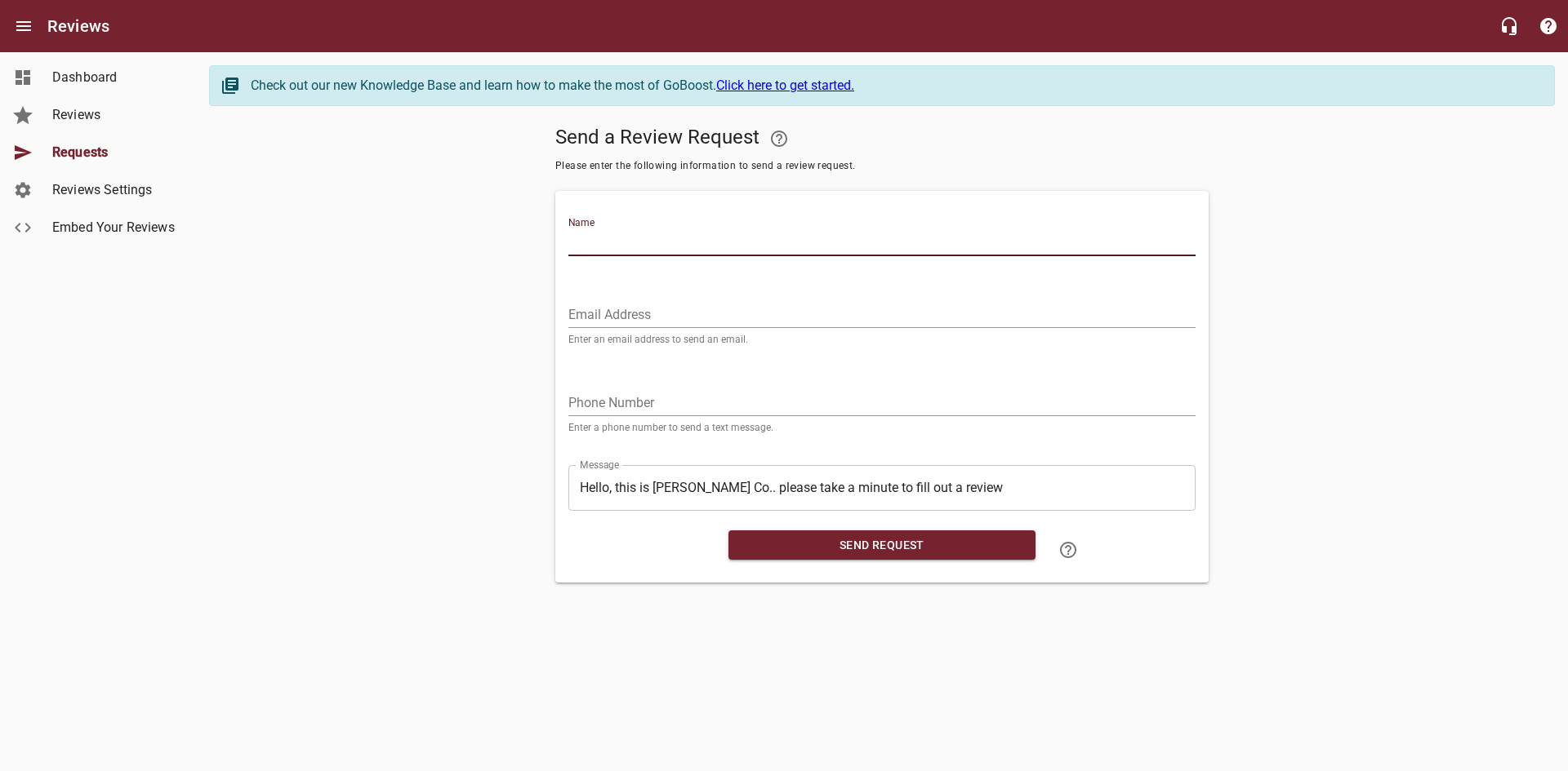
click at [693, 235] on input "Name" at bounding box center [881, 243] width 627 height 27
type input "[PERSON_NAME] & [PERSON_NAME]"
click at [645, 408] on input "tel" at bounding box center [881, 403] width 627 height 27
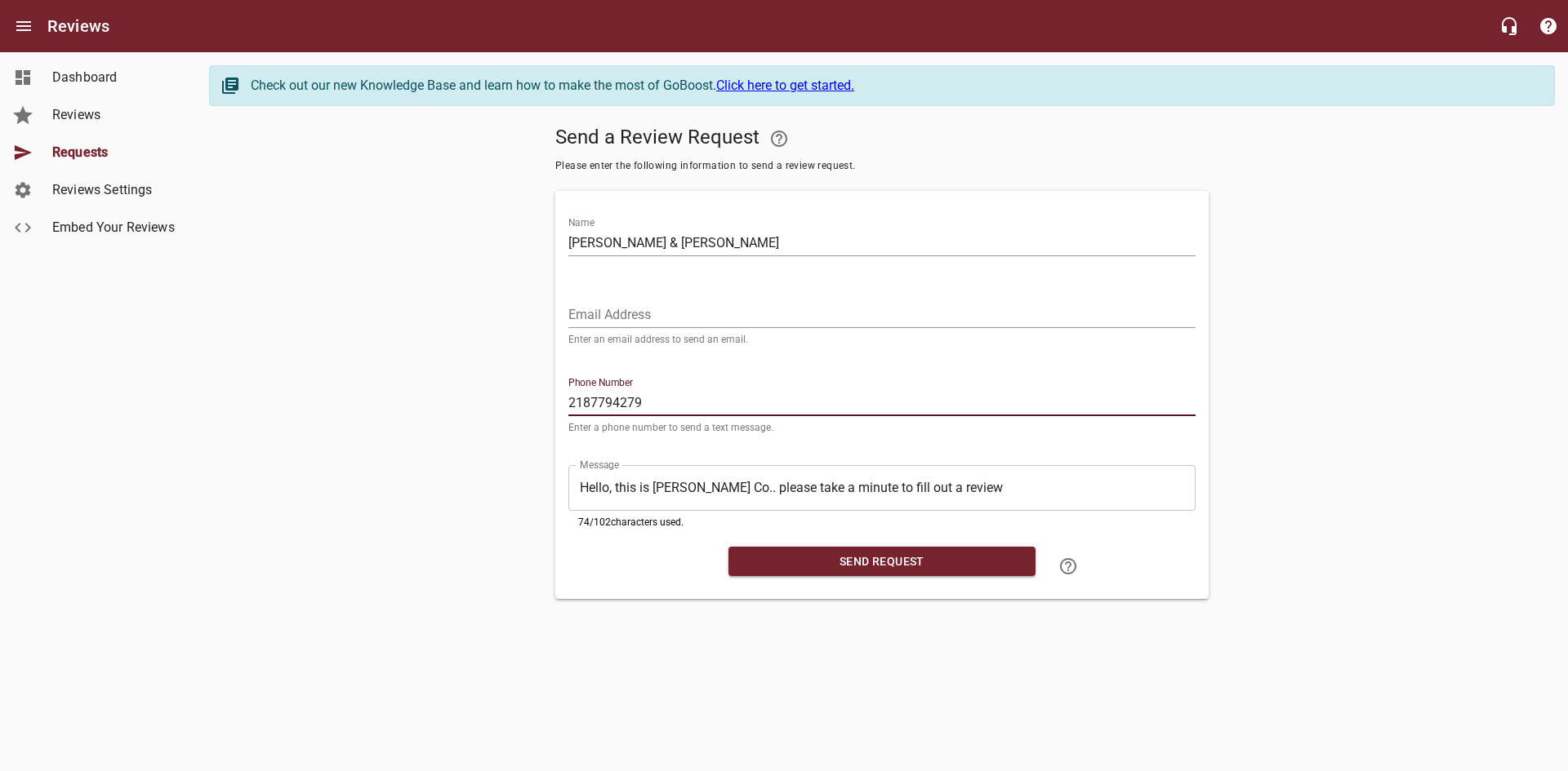
type input "2187794279"
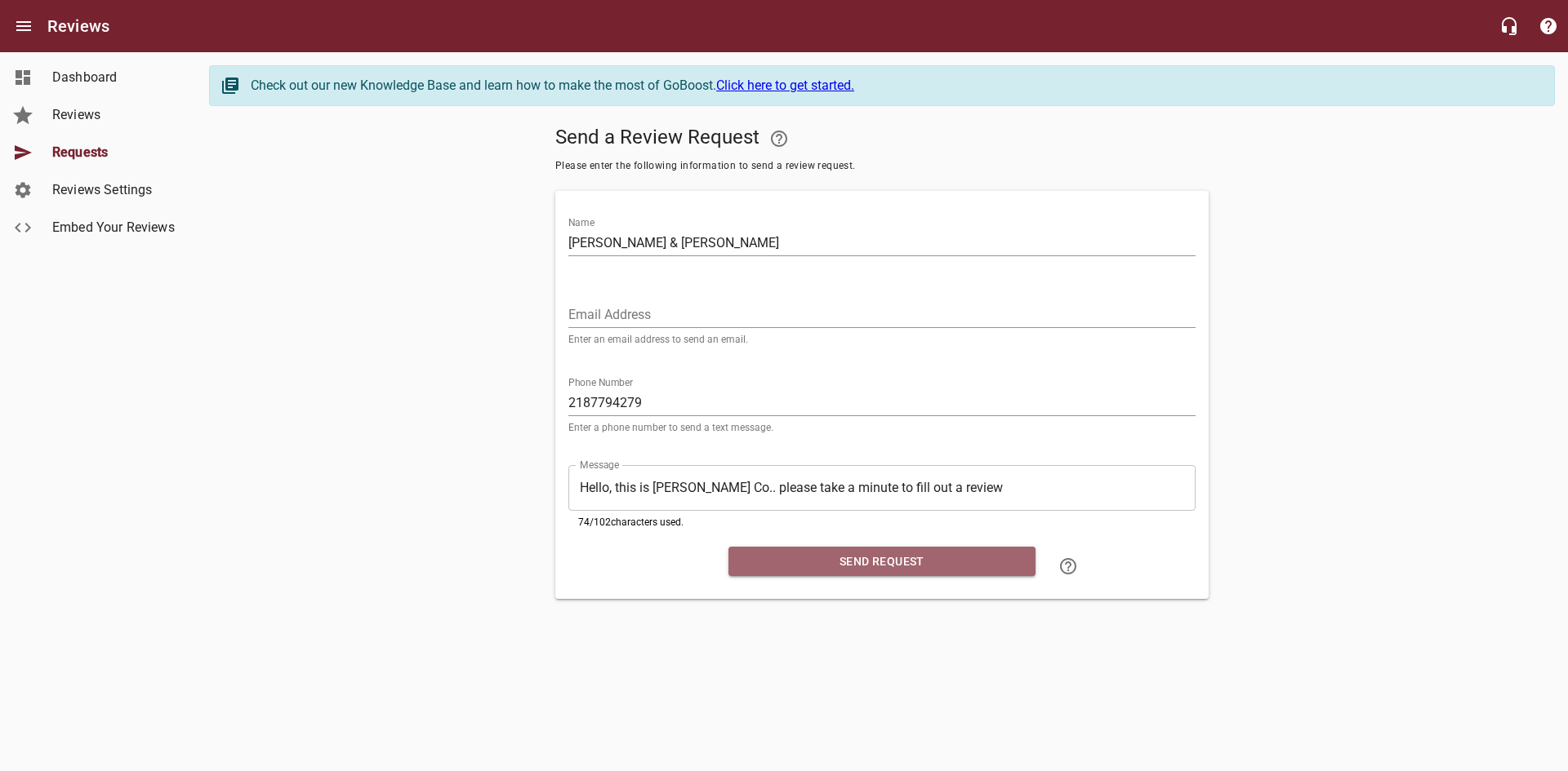
click at [872, 558] on span "Send Request" at bounding box center [882, 562] width 281 height 21
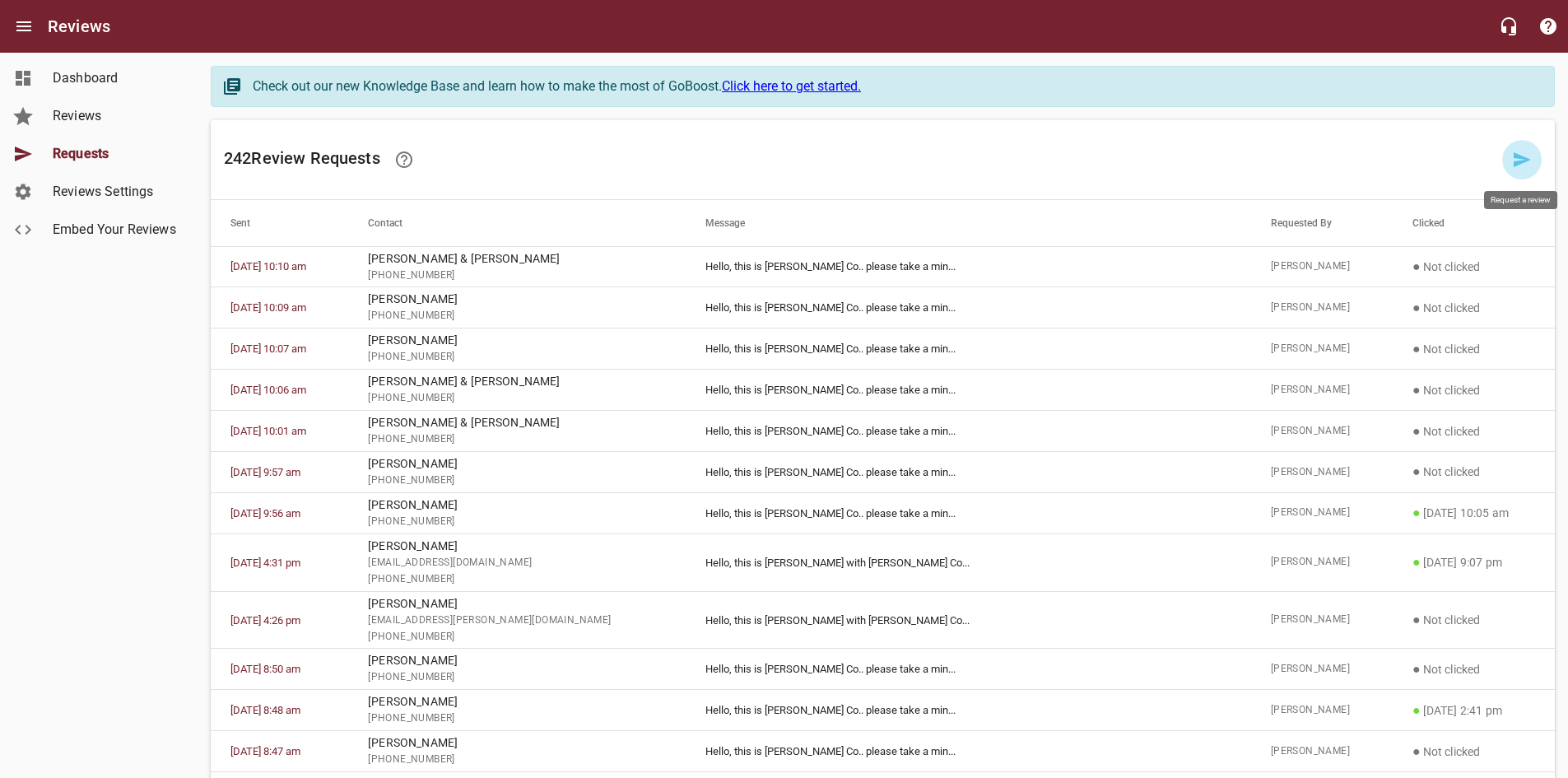
click at [1519, 158] on icon at bounding box center [1521, 160] width 17 height 15
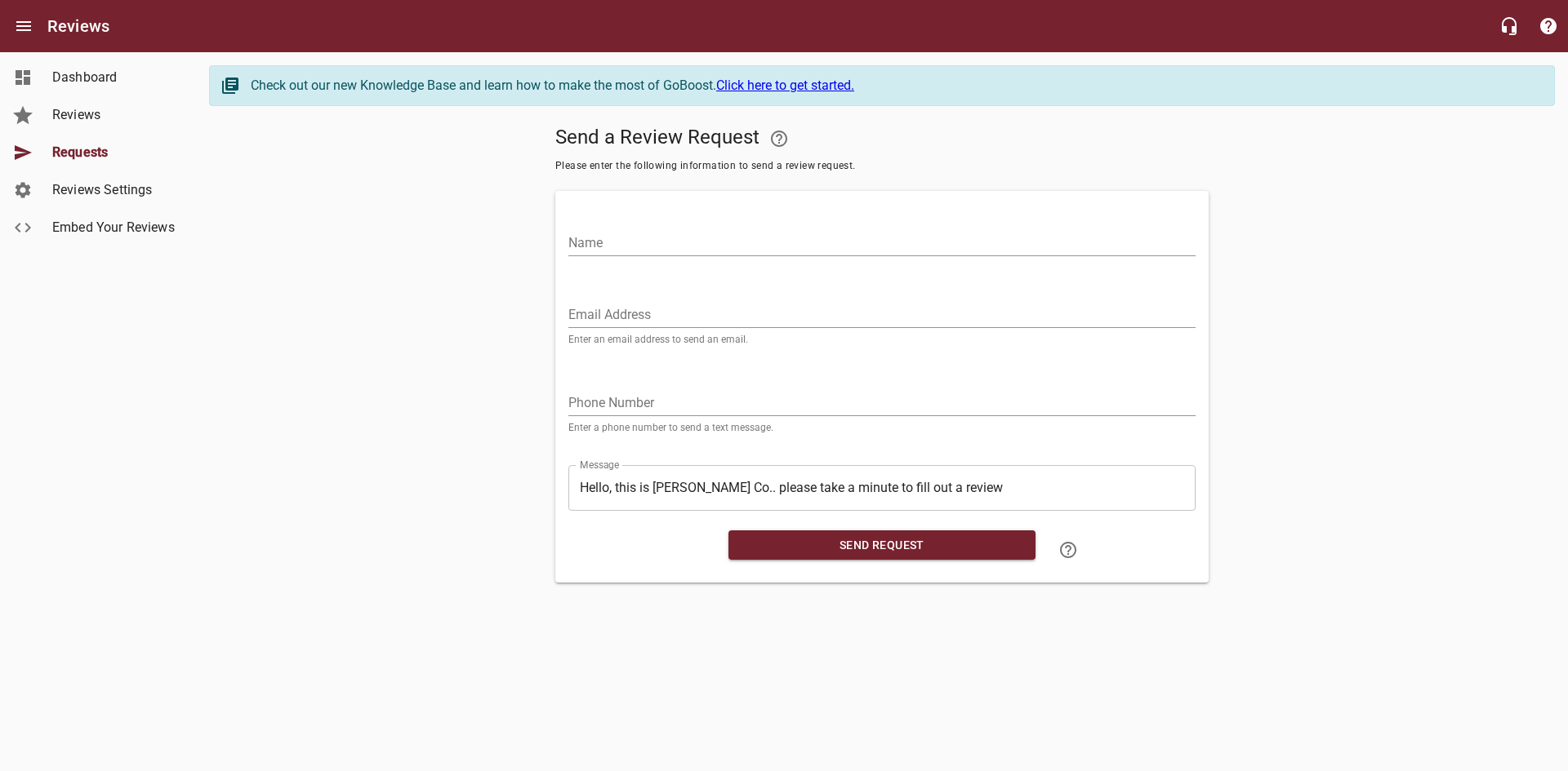
click at [654, 240] on input "Name" at bounding box center [881, 243] width 627 height 27
type input "[PERSON_NAME]"
click at [608, 408] on input "tel" at bounding box center [881, 403] width 627 height 27
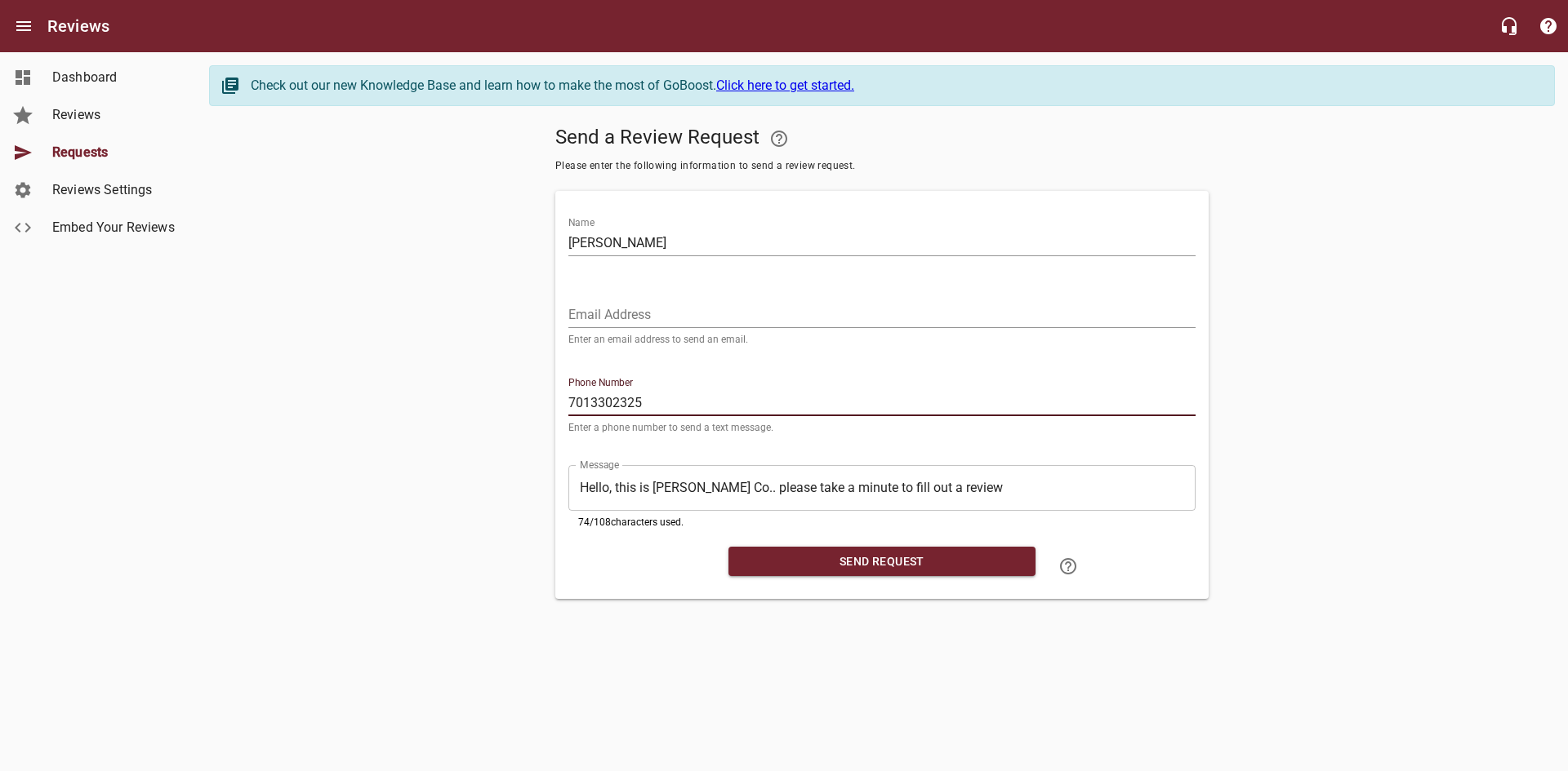
type input "7013302325"
click at [913, 565] on span "Send Request" at bounding box center [882, 562] width 281 height 21
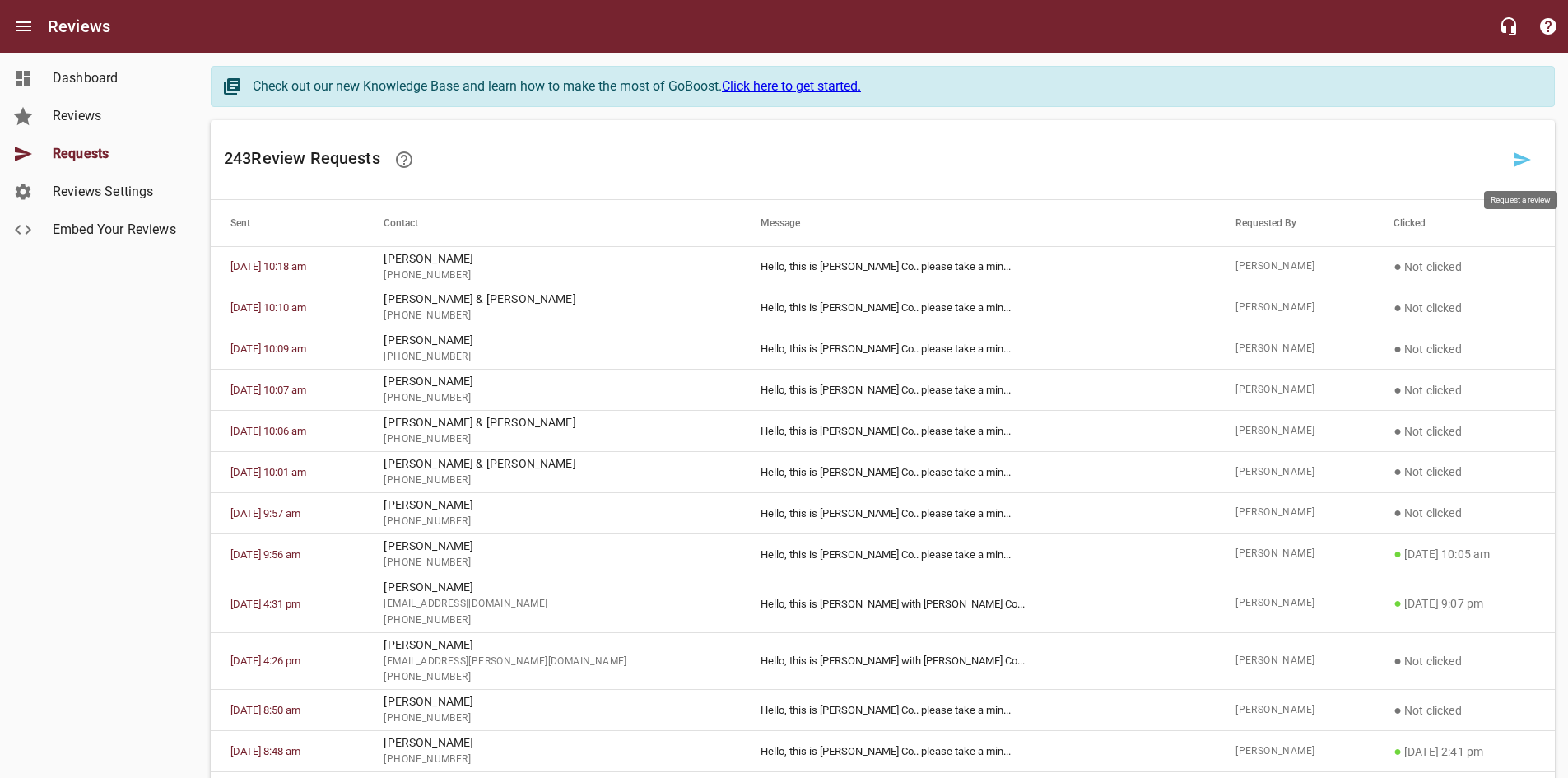
click at [1516, 155] on icon at bounding box center [1521, 160] width 17 height 15
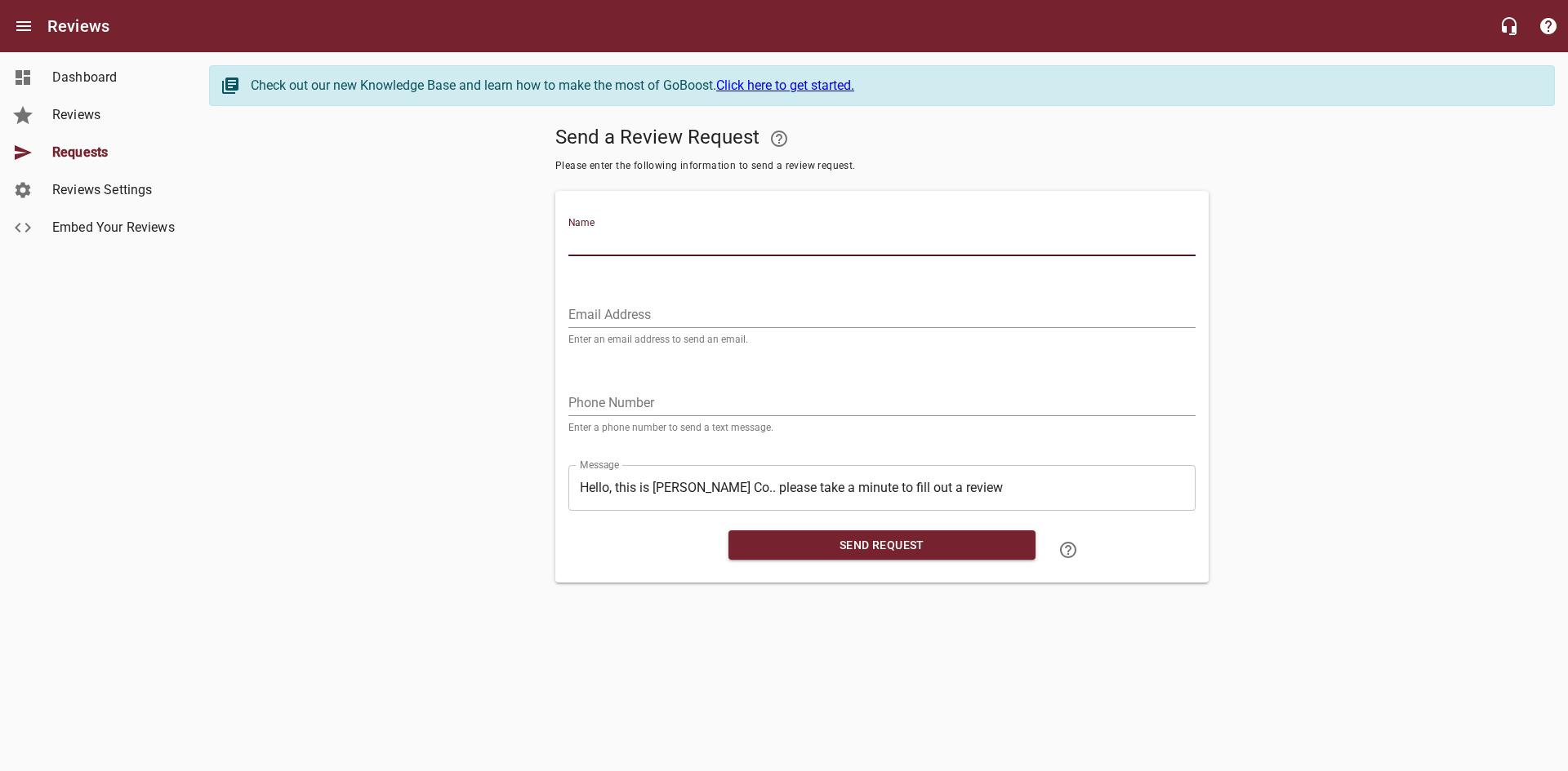
click at [957, 230] on input "Name" at bounding box center [881, 243] width 627 height 27
type input "T"
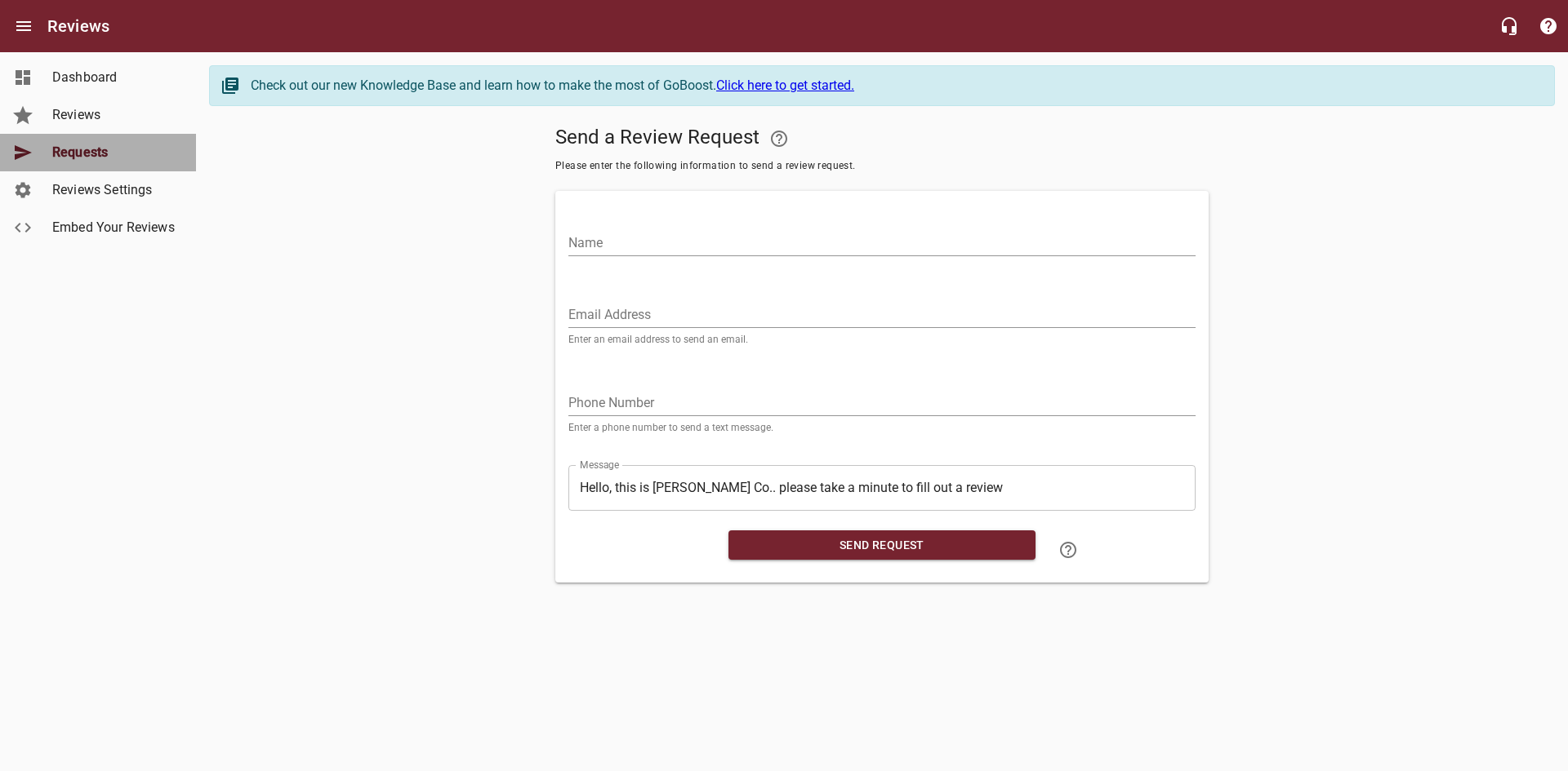
click at [89, 148] on span "Requests" at bounding box center [114, 152] width 124 height 20
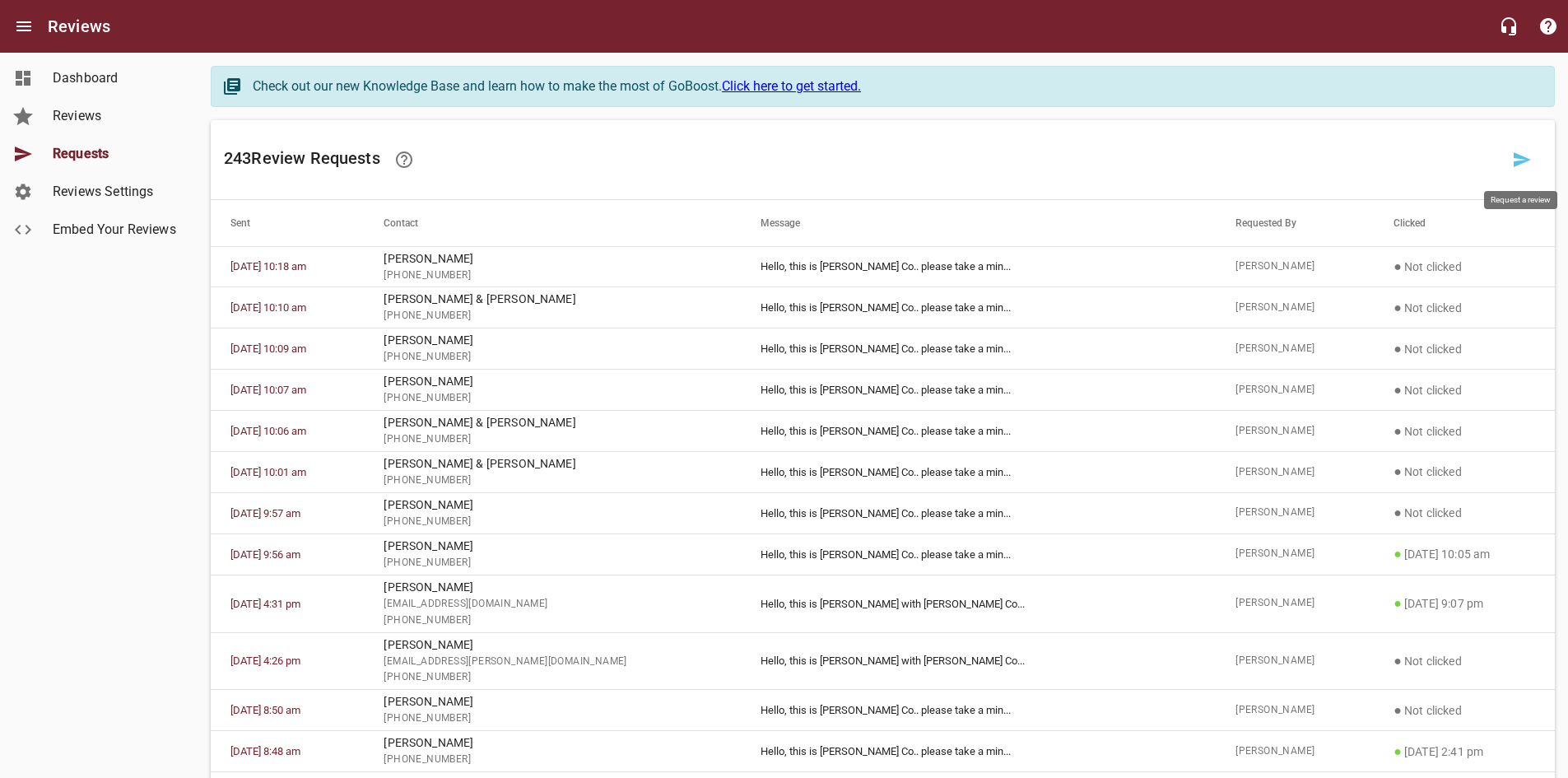
click at [1516, 158] on icon at bounding box center [1521, 160] width 17 height 15
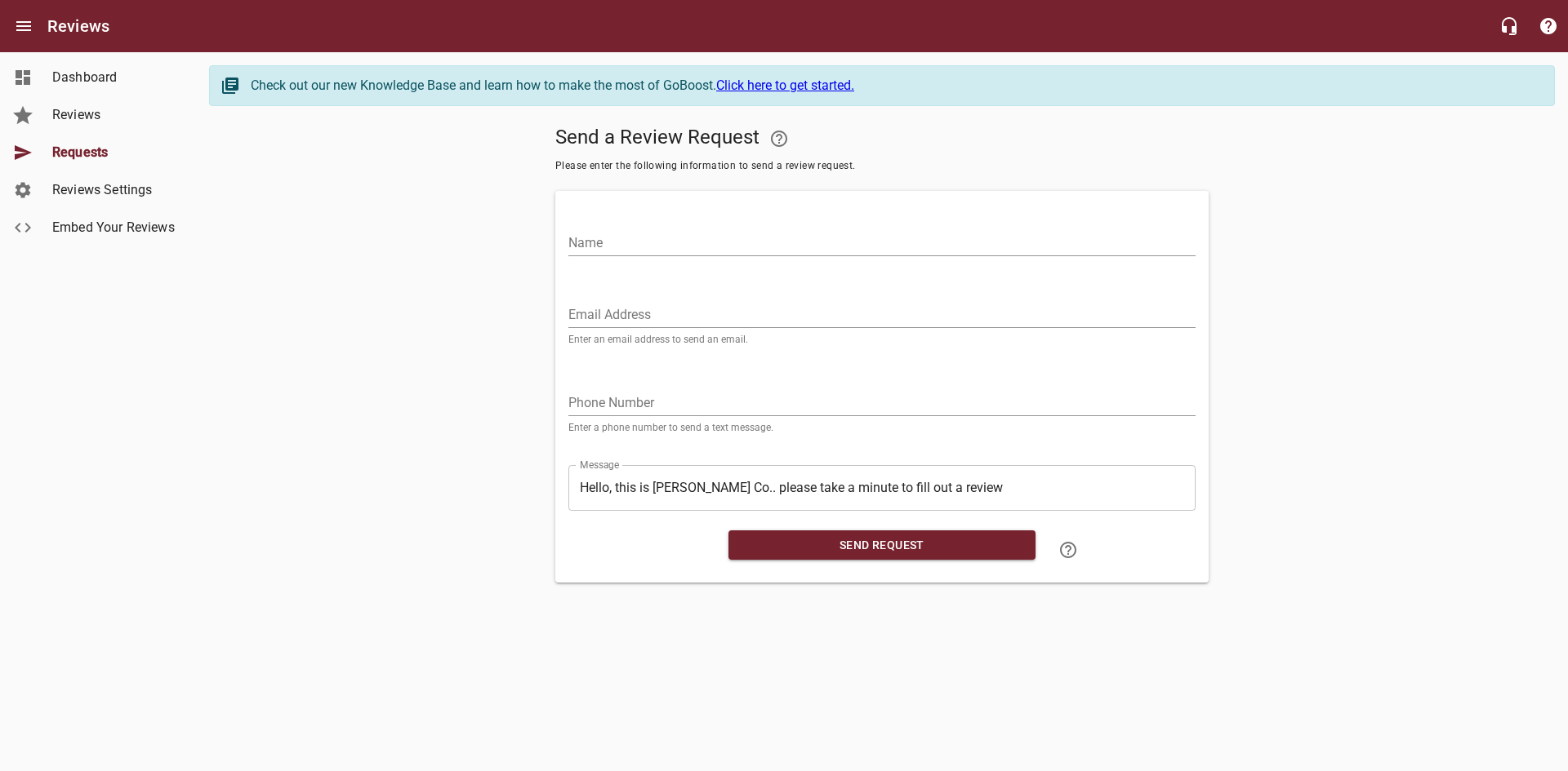
click at [629, 245] on input "Name" at bounding box center [881, 243] width 627 height 27
type input "[PERSON_NAME]"
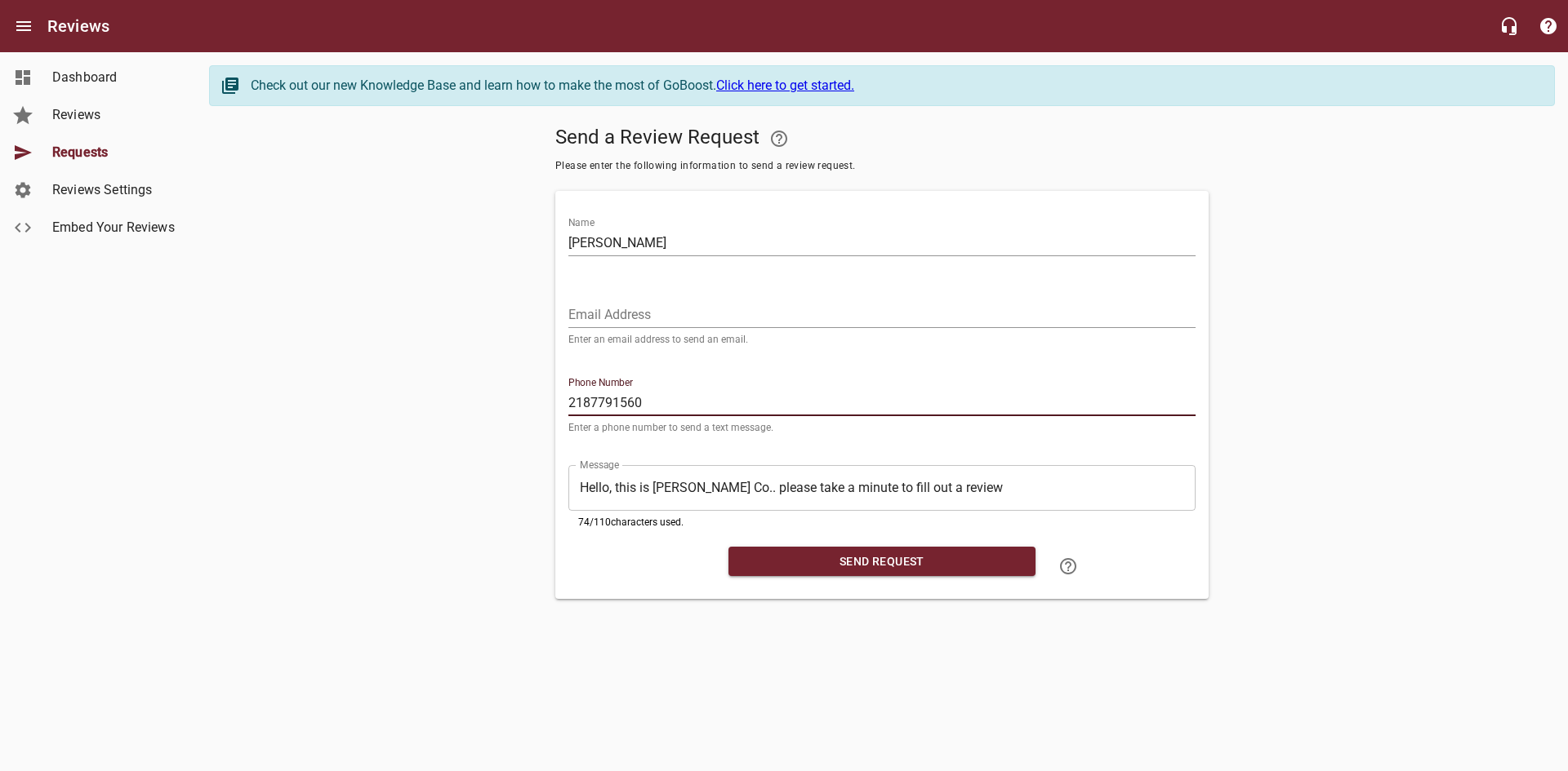
type input "2187791560"
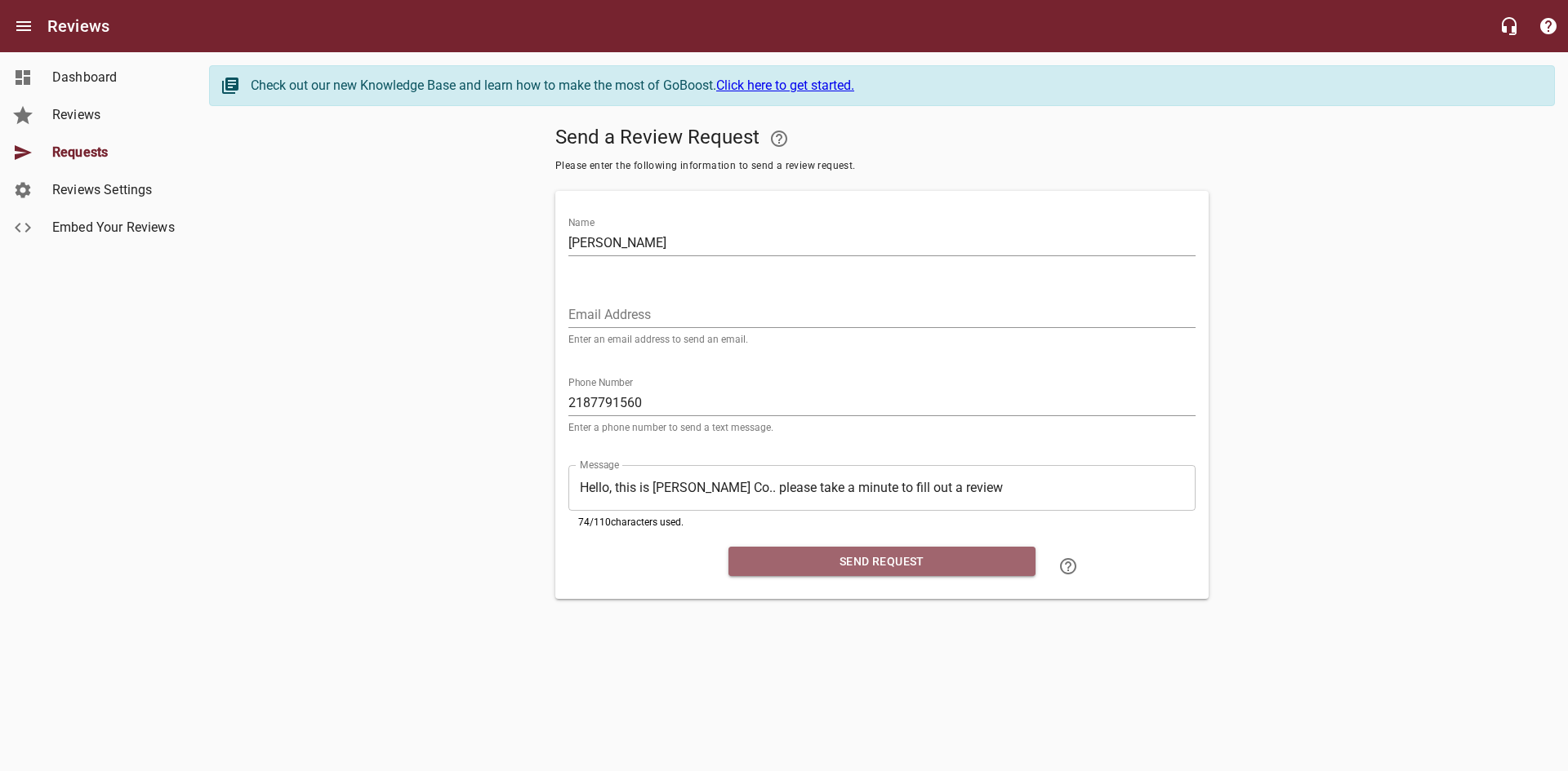
click at [803, 553] on span "Send Request" at bounding box center [882, 562] width 281 height 21
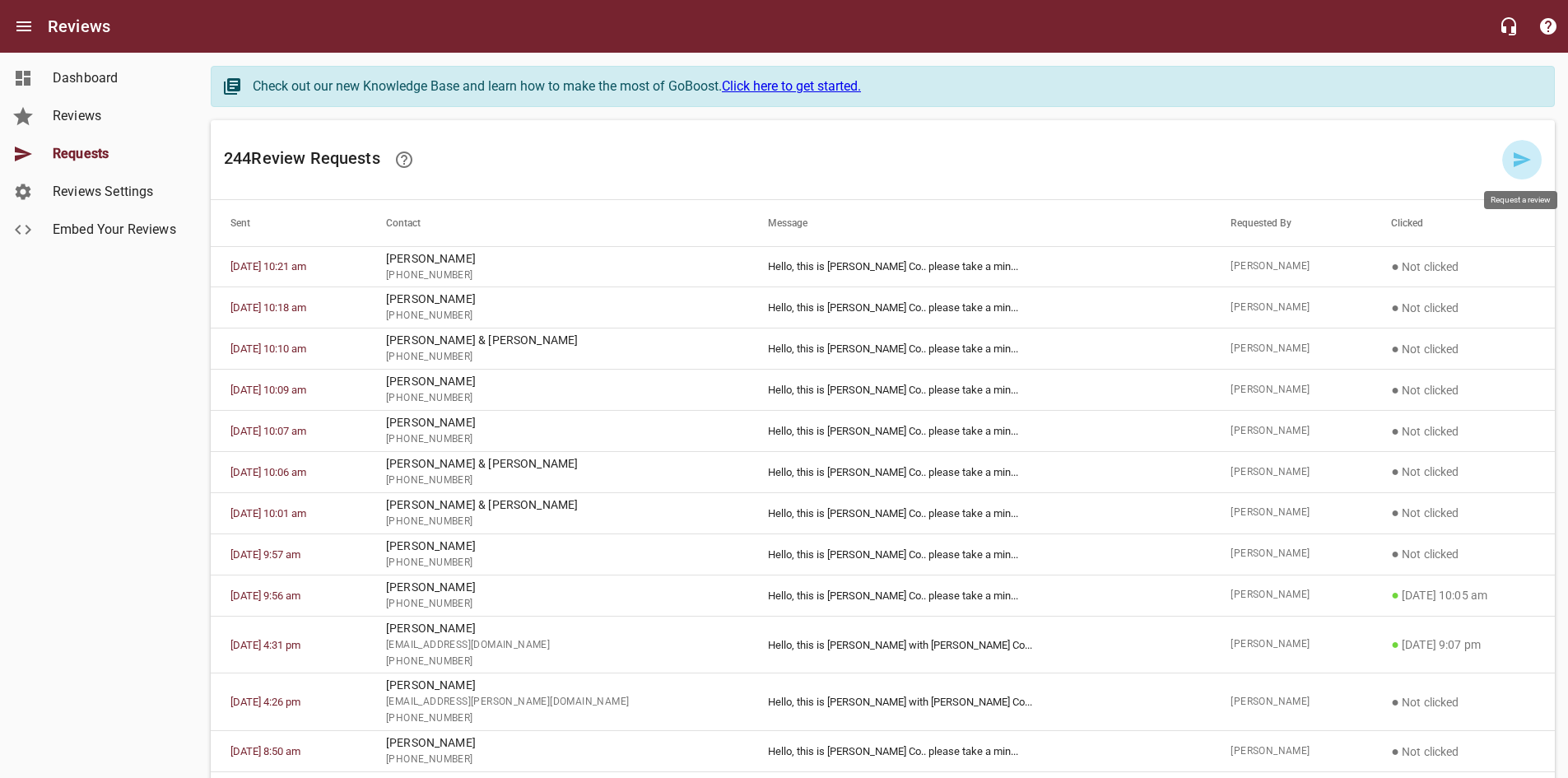
click at [1517, 156] on icon at bounding box center [1521, 160] width 17 height 15
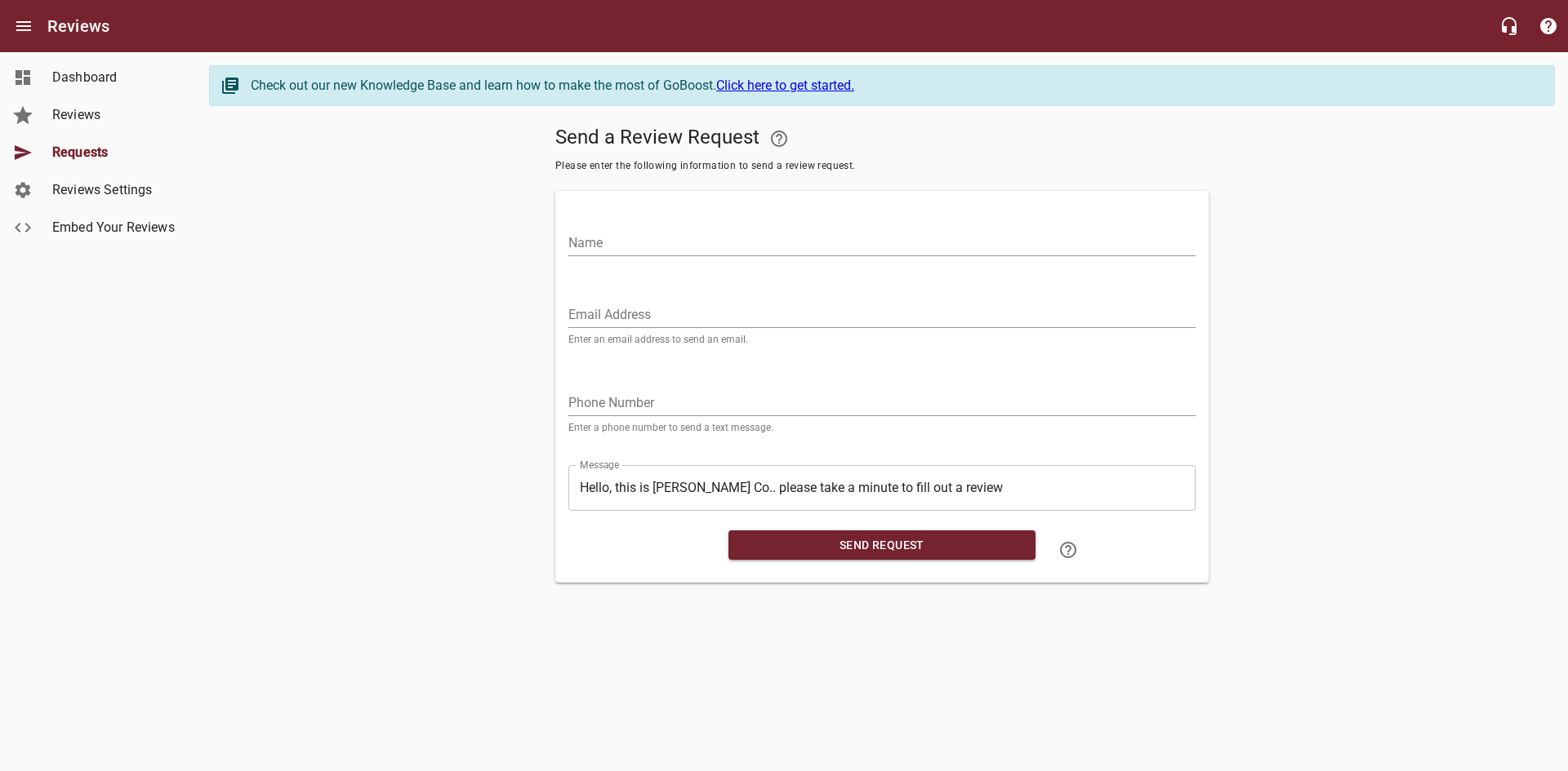
click at [772, 240] on input "Name" at bounding box center [881, 243] width 627 height 27
type input "[PERSON_NAME]"
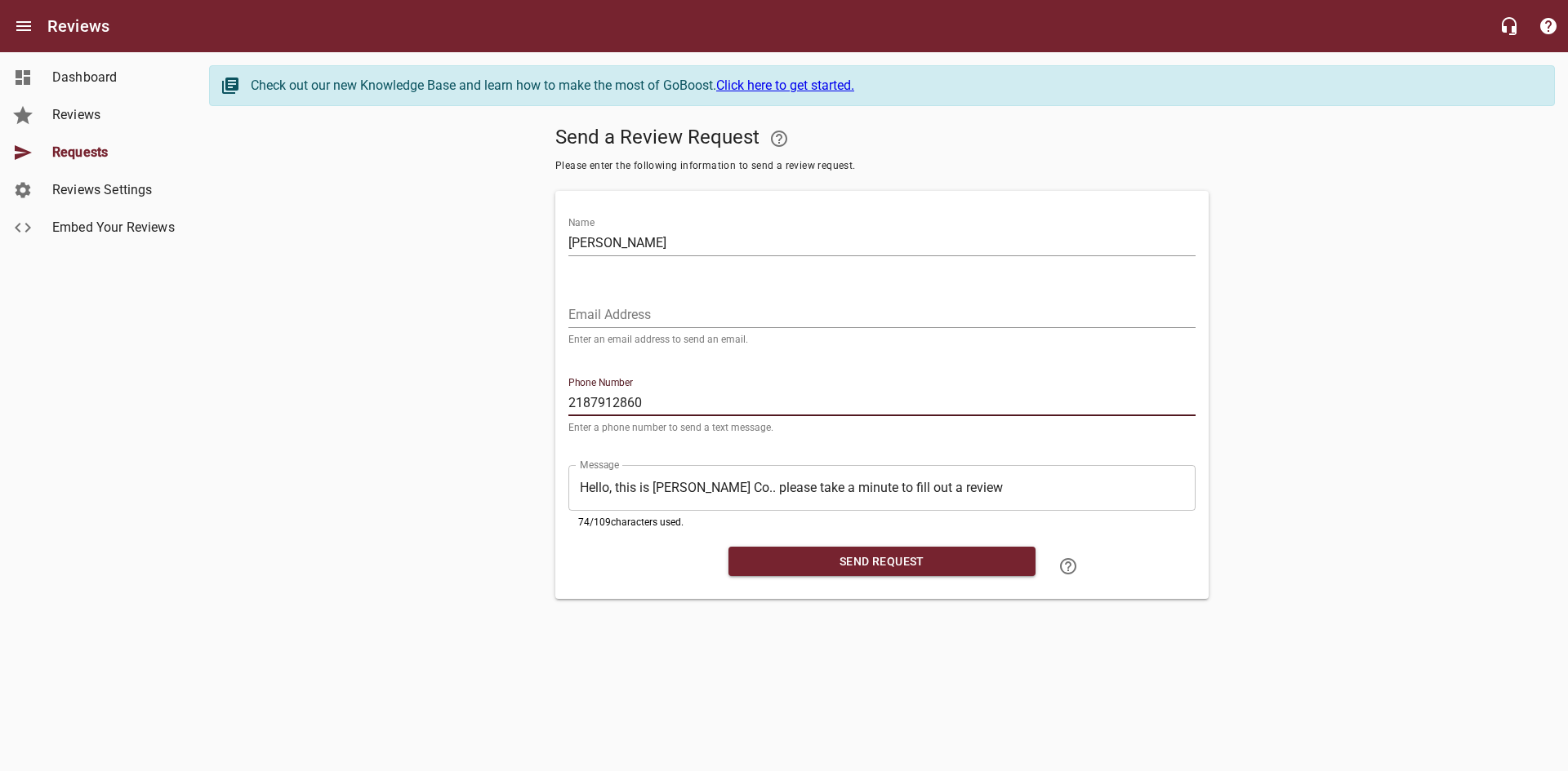
type input "2187912860"
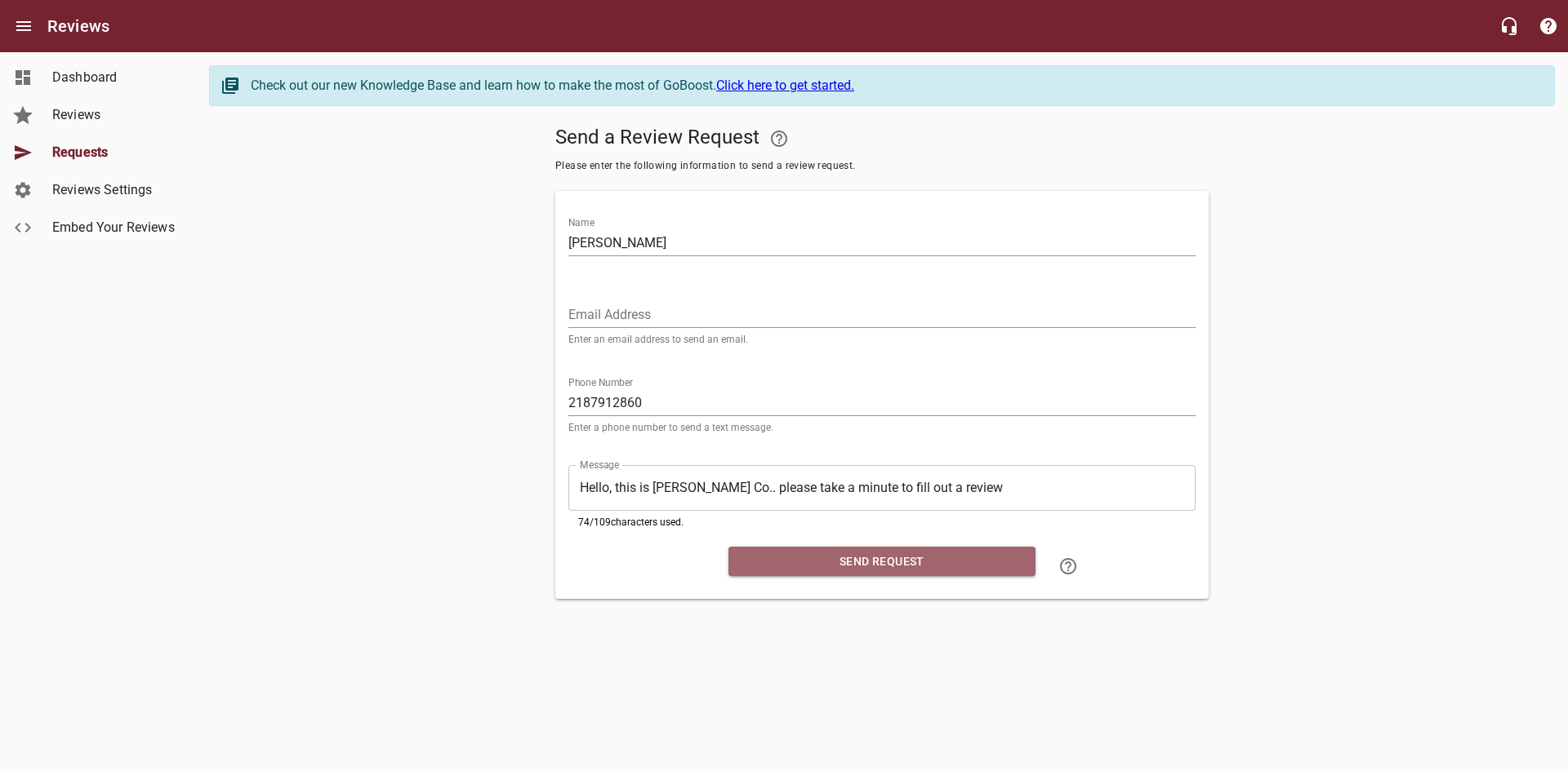
click at [893, 563] on span "Send Request" at bounding box center [882, 562] width 281 height 21
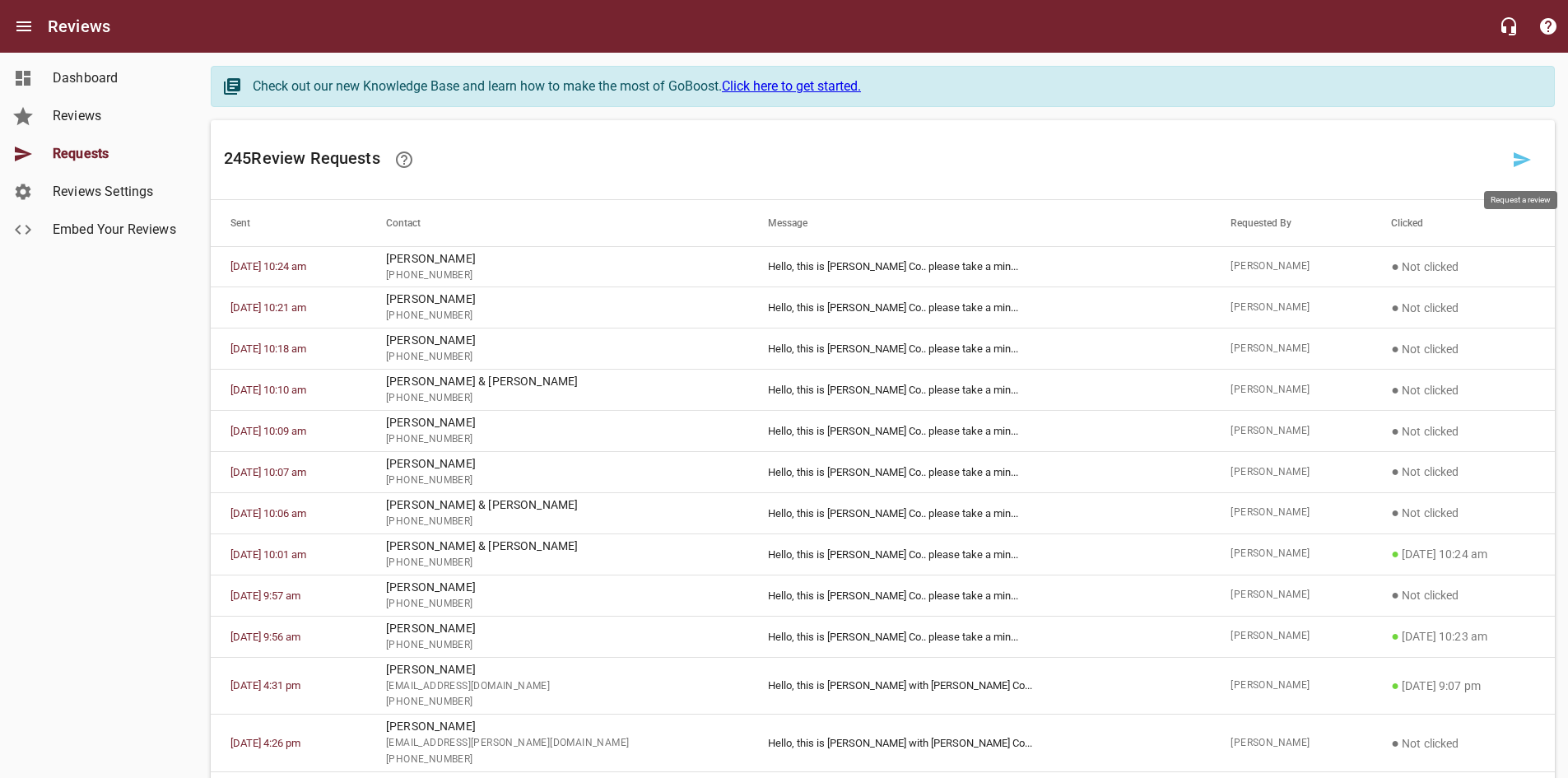
click at [1523, 158] on icon at bounding box center [1521, 160] width 17 height 15
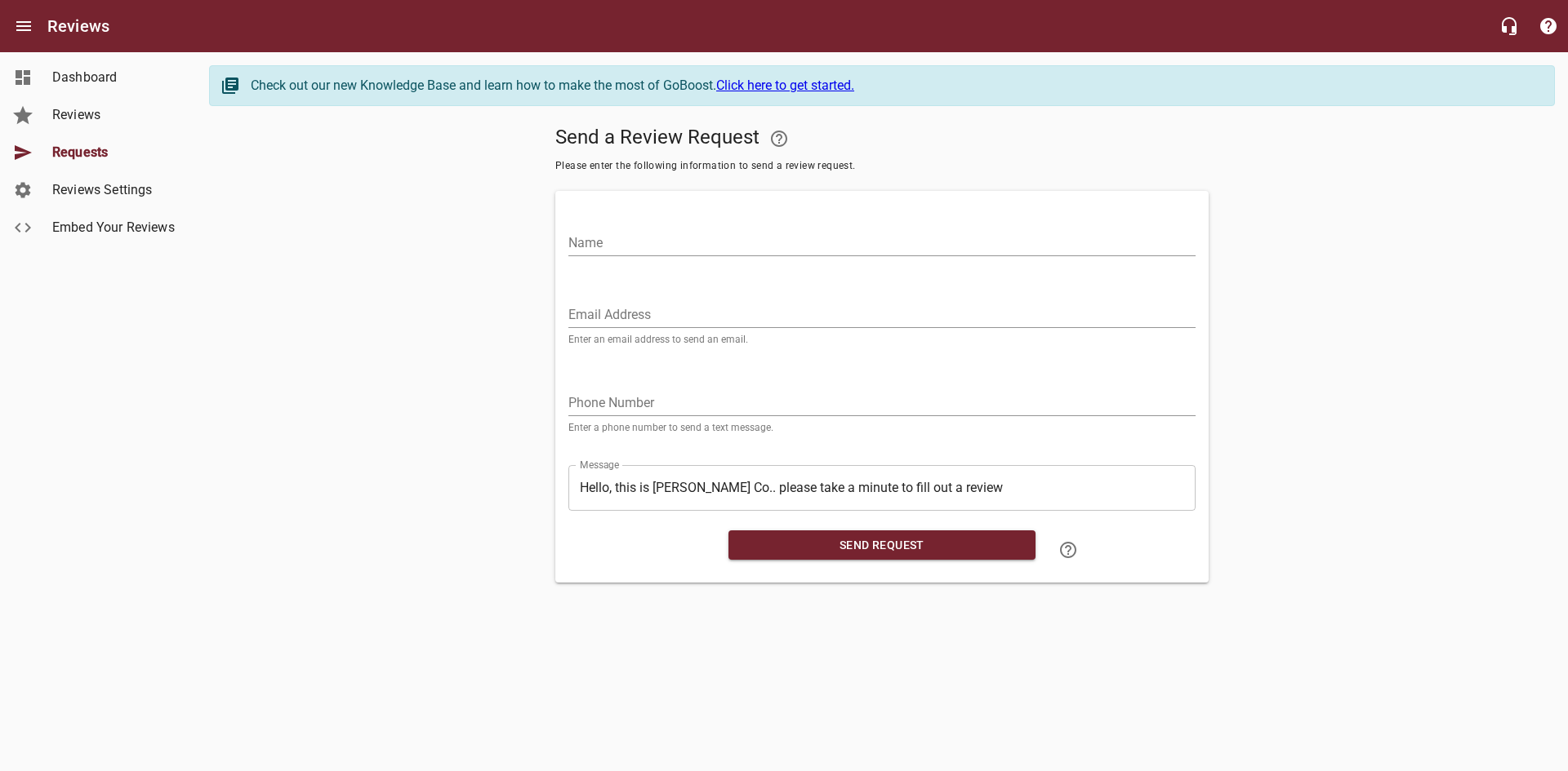
click at [960, 224] on div "Name" at bounding box center [881, 237] width 627 height 39
click at [960, 226] on div "Name" at bounding box center [881, 237] width 627 height 39
click at [959, 240] on input "Name" at bounding box center [881, 243] width 627 height 27
type input "[PERSON_NAME]"
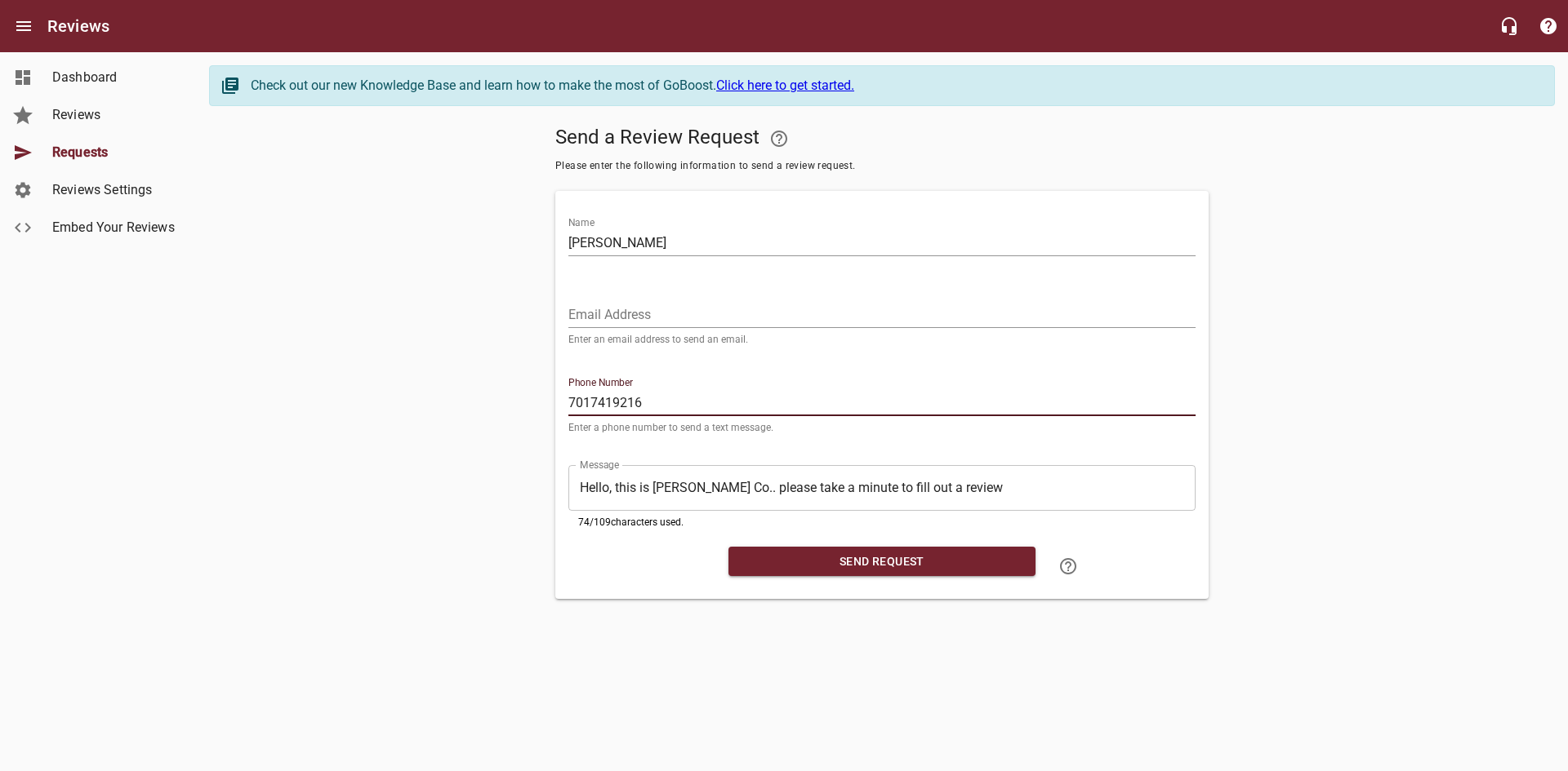
type input "7017419216"
click at [944, 561] on span "Send Request" at bounding box center [882, 562] width 281 height 21
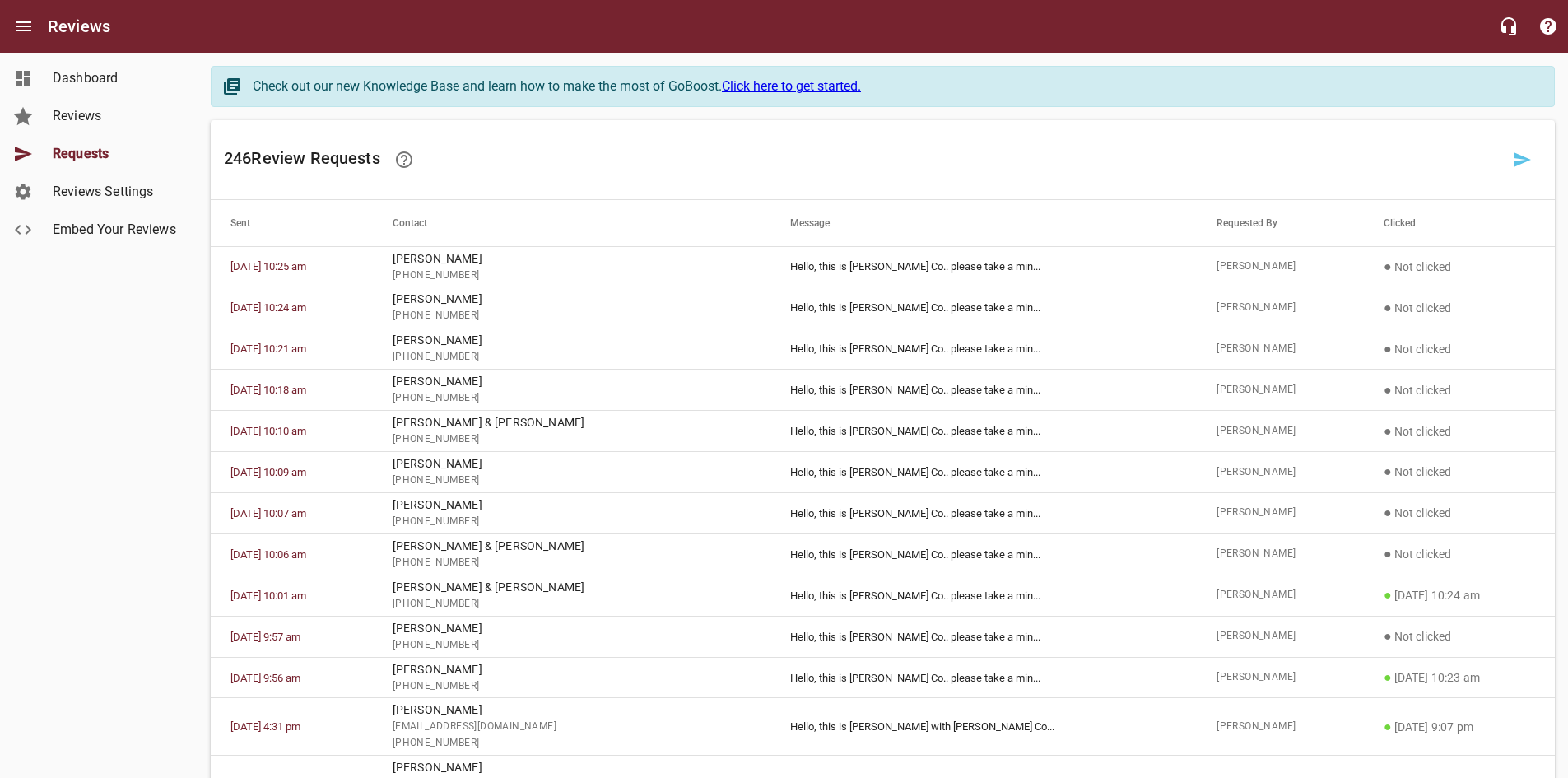
click at [118, 309] on div "Dashboard Reviews Requests Reviews Settings Embed Your Reviews" at bounding box center [99, 389] width 198 height 778
click at [68, 113] on span "Reviews" at bounding box center [115, 116] width 125 height 20
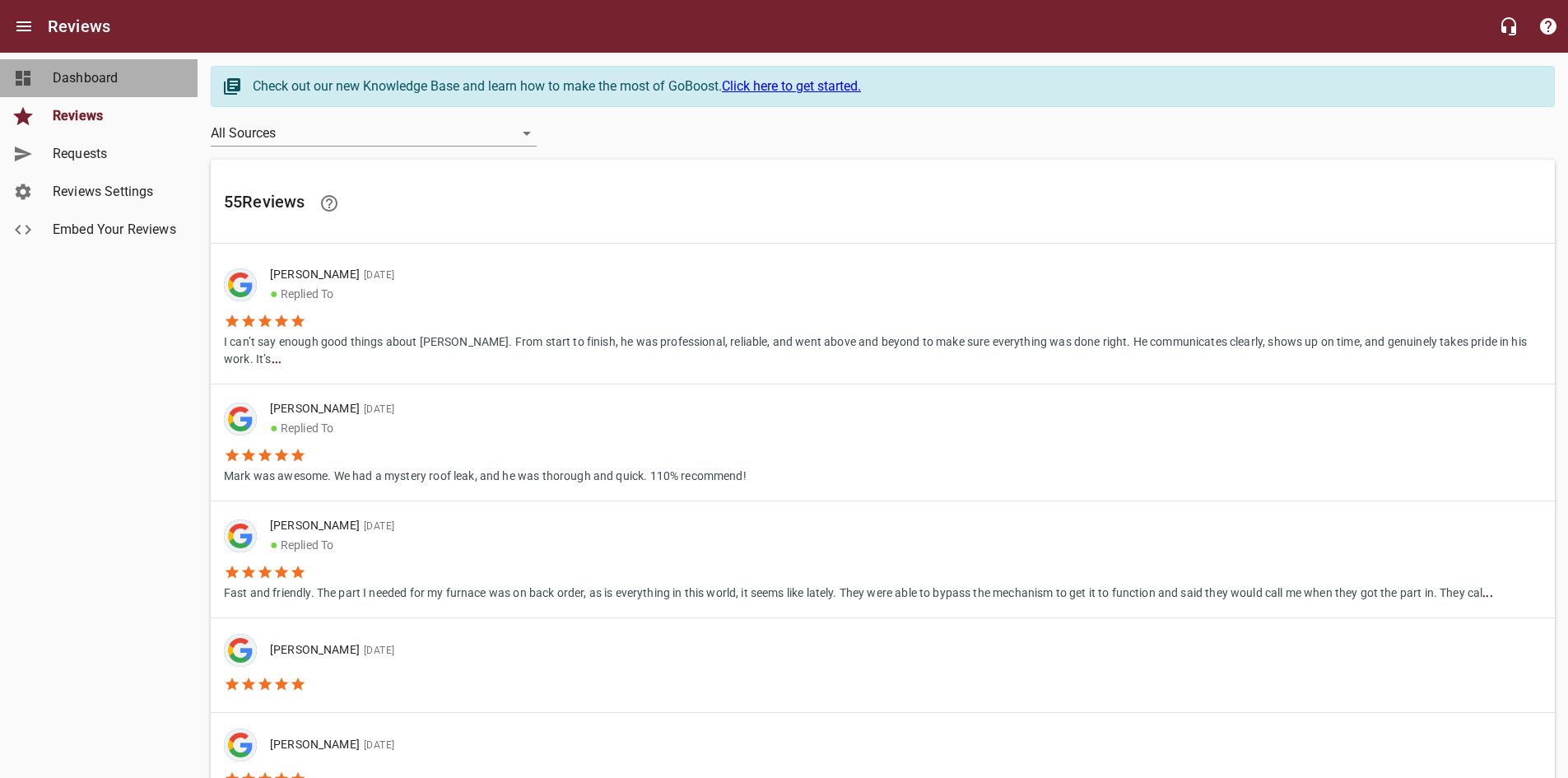
click at [85, 65] on link "Dashboard" at bounding box center [98, 78] width 197 height 38
